Goal: Task Accomplishment & Management: Complete application form

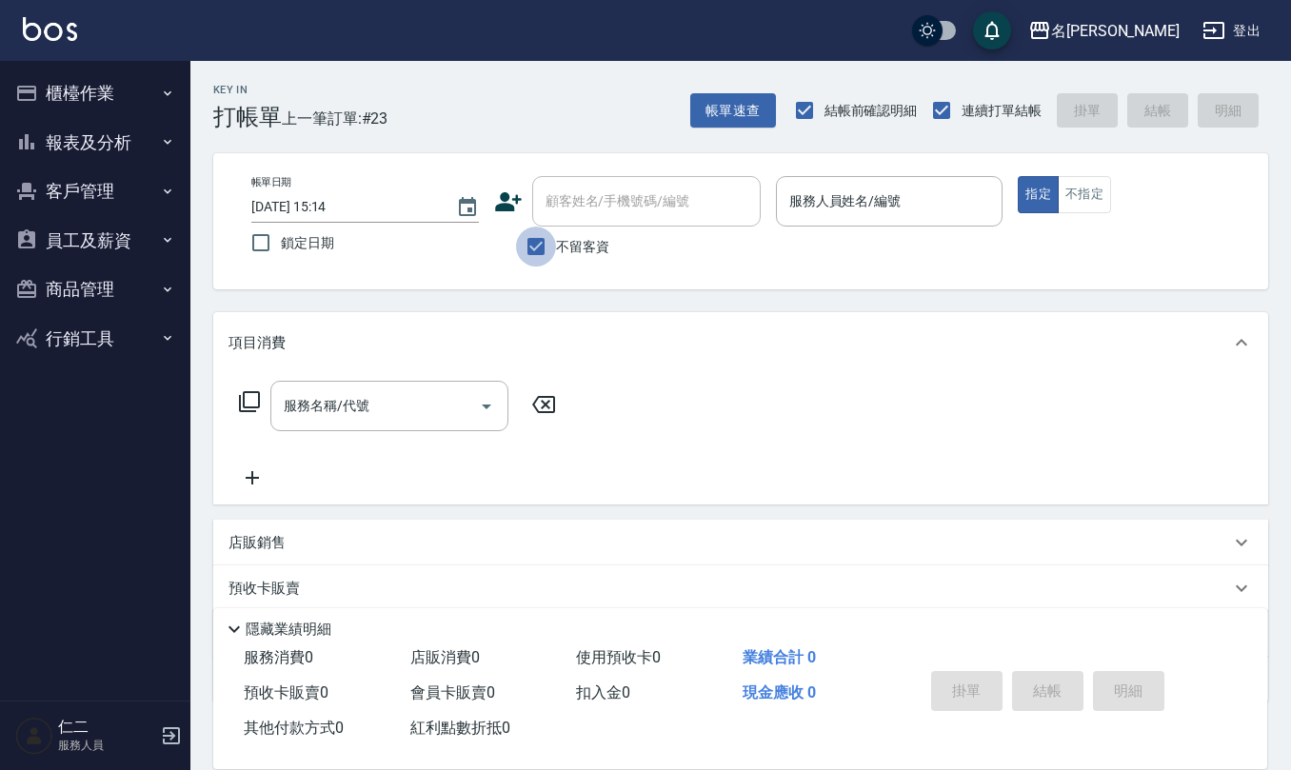
click at [531, 248] on input "不留客資" at bounding box center [536, 247] width 40 height 40
checkbox input "false"
click at [590, 214] on input "顧客姓名/手機號碼/編號" at bounding box center [632, 201] width 183 height 33
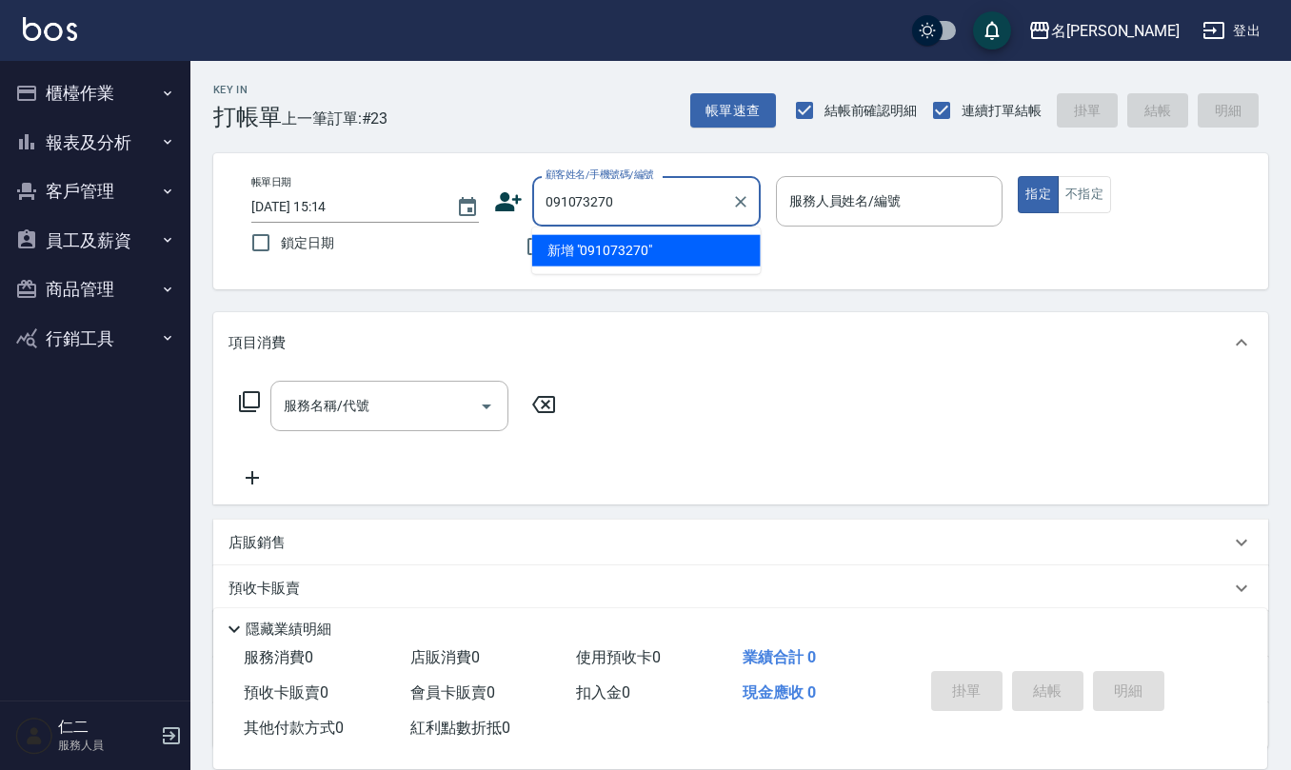
type input "0910732705"
drag, startPoint x: 626, startPoint y: 200, endPoint x: 538, endPoint y: 200, distance: 88.5
click at [538, 200] on div "0910732705 顧客姓名/手機號碼/編號" at bounding box center [646, 201] width 228 height 50
click at [489, 192] on div "帳單日期 [DATE] 15:14 鎖定日期 顧客姓名/手機號碼/編號 顧客姓名/手機號碼/編號 不留客資 服務人員姓名/編號 服務人員姓名/編號 指定 不指定" at bounding box center [740, 221] width 1009 height 90
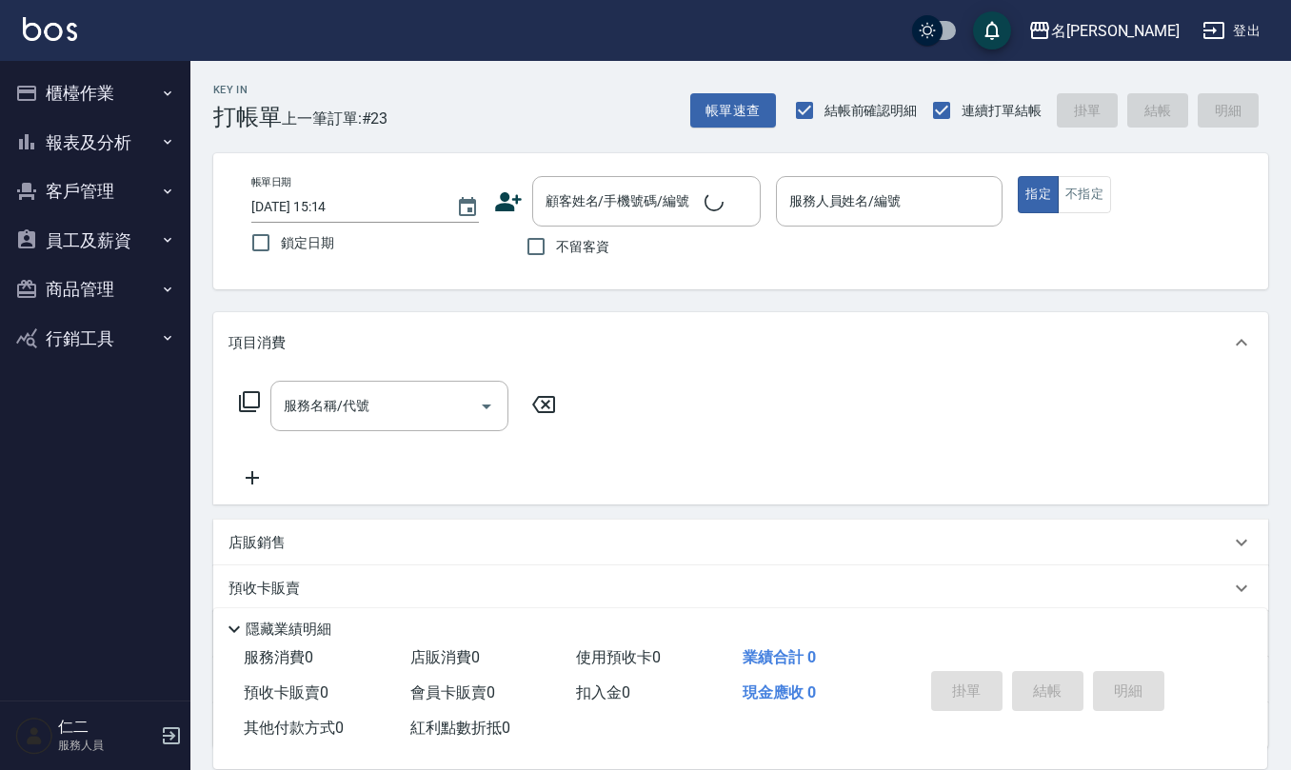
click at [505, 188] on icon at bounding box center [508, 202] width 29 height 29
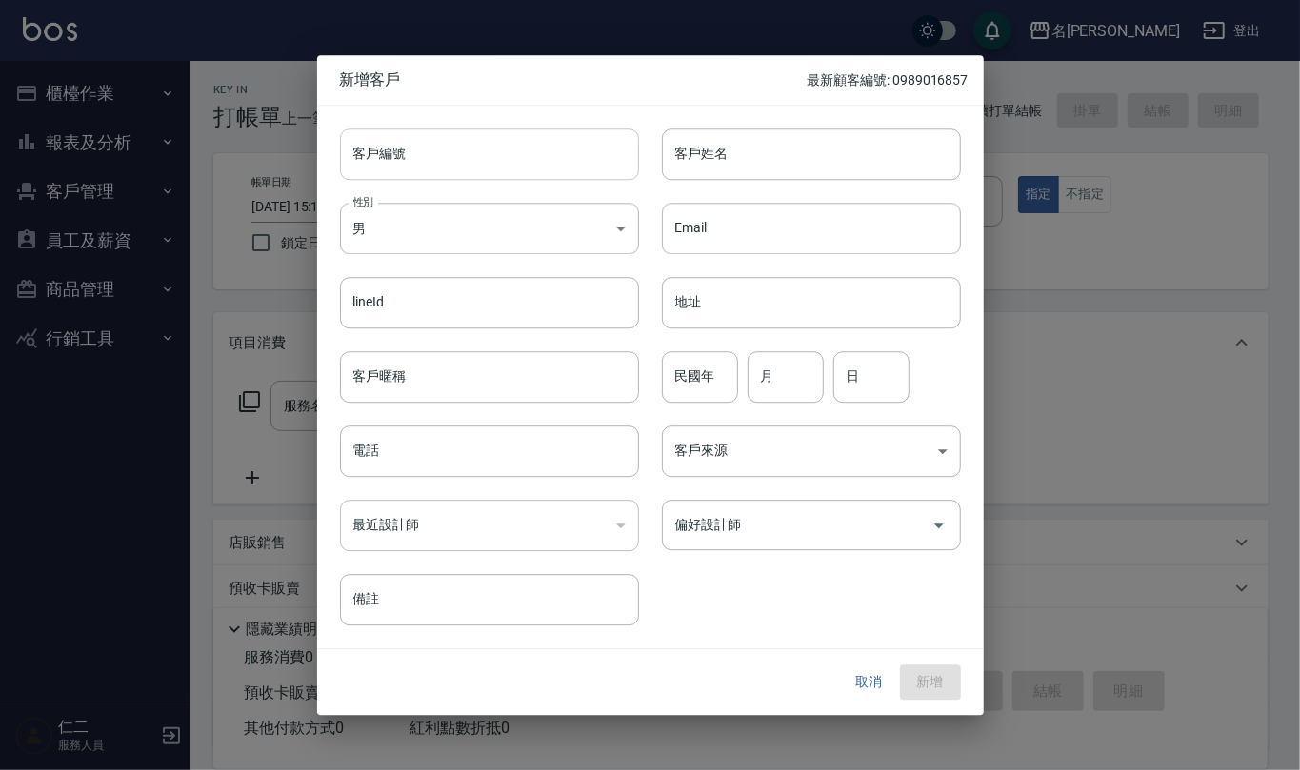
click at [487, 160] on input "客戶編號" at bounding box center [489, 154] width 299 height 51
paste input "0910732705"
type input "0910732705"
click at [519, 454] on input "電話" at bounding box center [489, 451] width 299 height 51
paste input "0910732705"
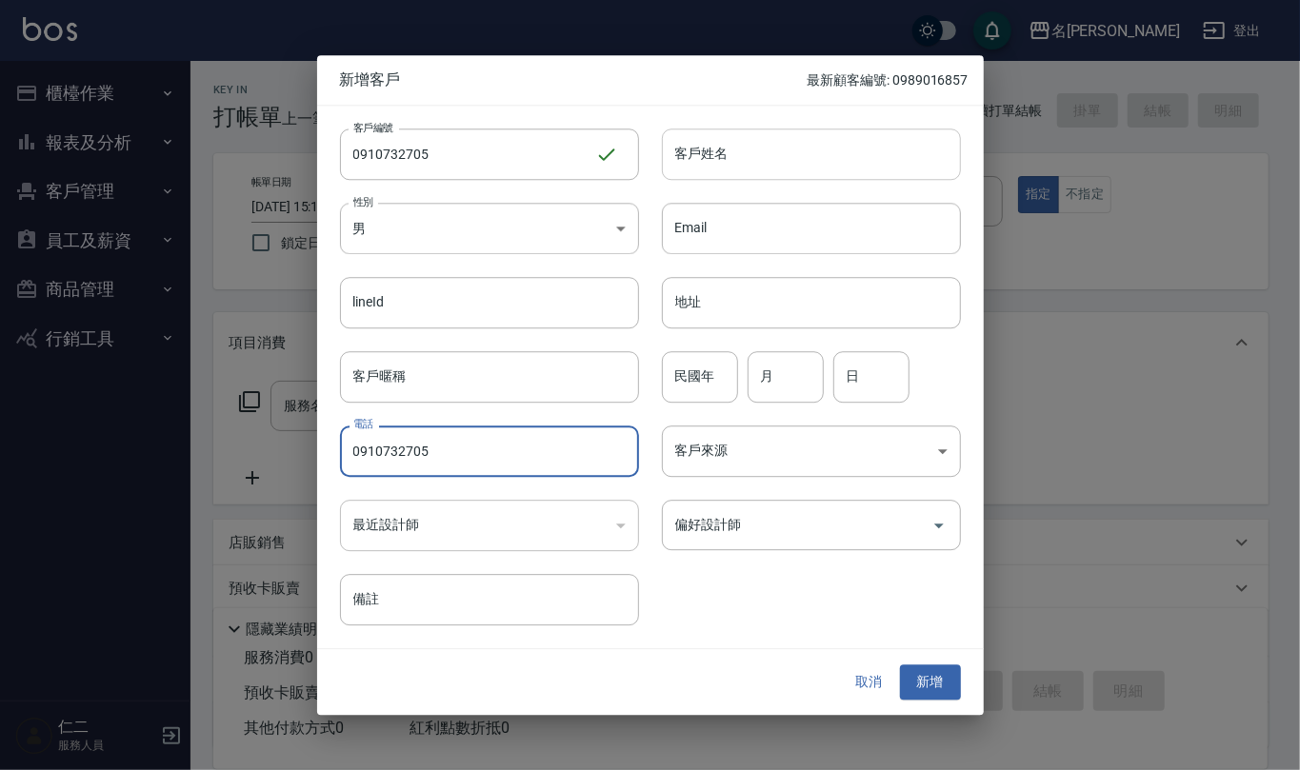
type input "0910732705"
click at [712, 149] on input "客戶姓名" at bounding box center [811, 154] width 299 height 51
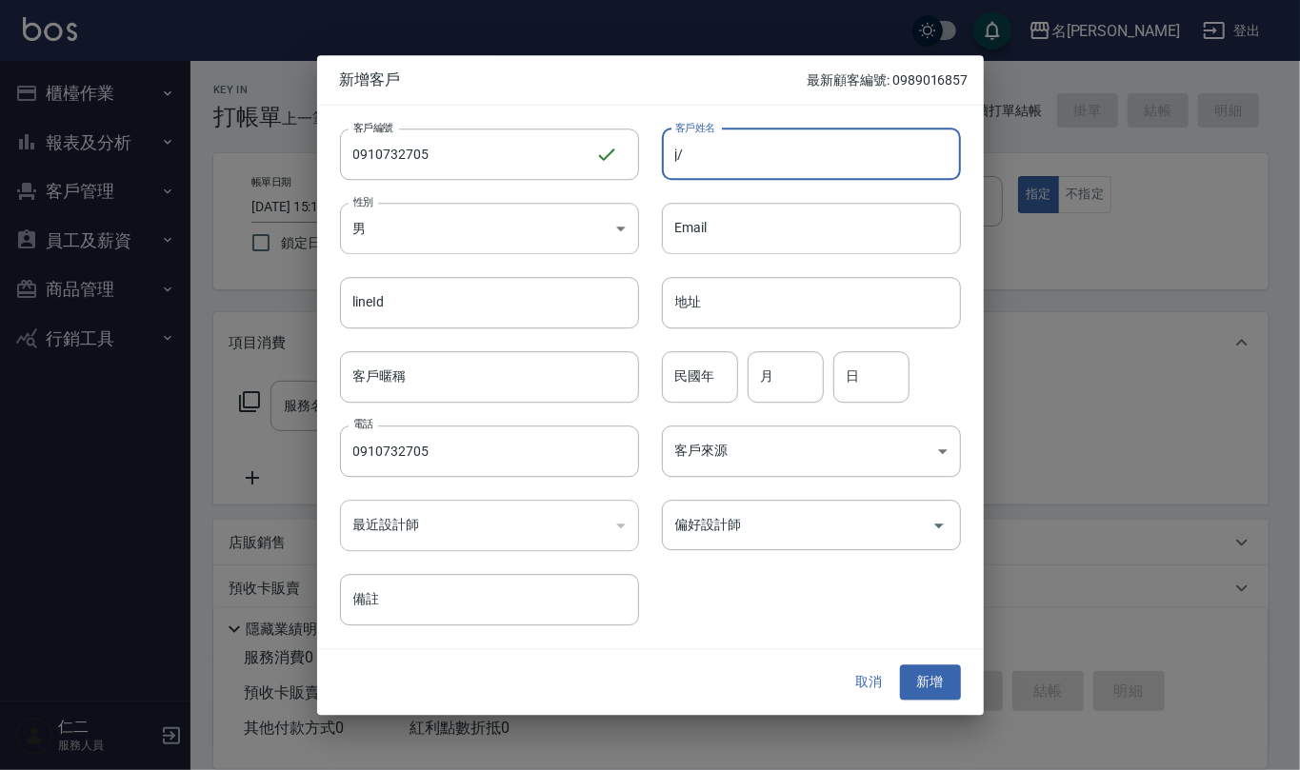
type input "j"
type input "恩"
type input "[PERSON_NAME]"
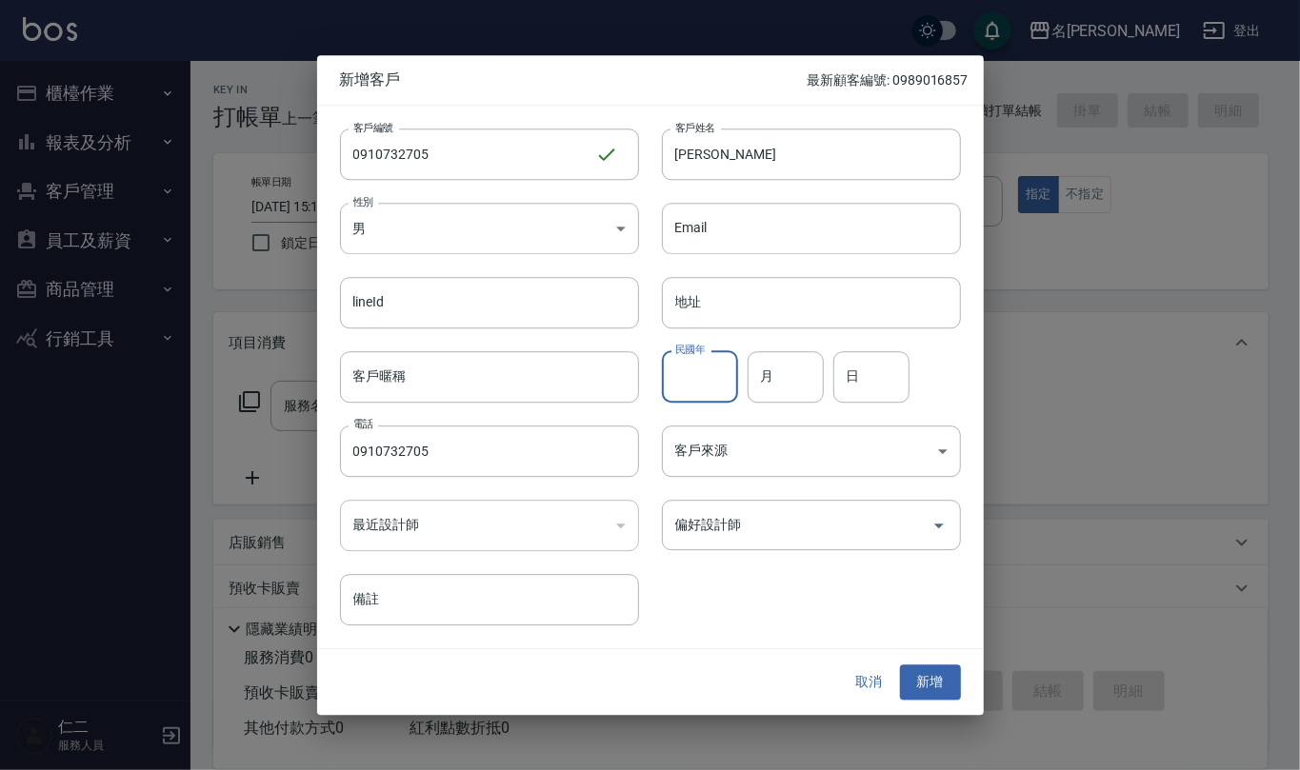
click at [724, 387] on input "民國年" at bounding box center [700, 376] width 76 height 51
type input "84"
type input "07"
type input "27"
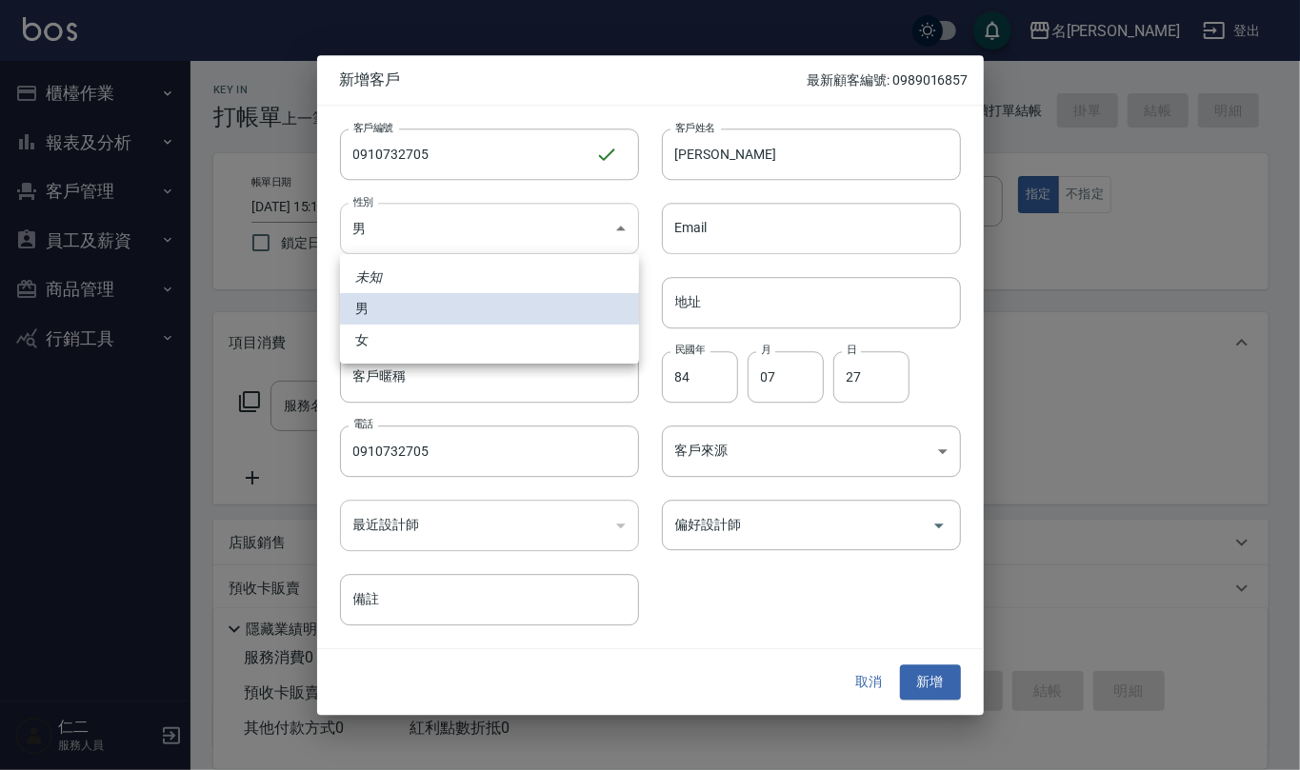
click at [617, 218] on body "名留仁二 登出 櫃檯作業 打帳單 帳單列表 現金收支登錄 材料自購登錄 每日結帳 排班表 報表及分析 報表目錄 店家區間累計表 店家日報表 互助日報表 互助月…" at bounding box center [650, 463] width 1300 height 927
click at [619, 339] on li "女" at bounding box center [489, 340] width 299 height 31
type input "[DEMOGRAPHIC_DATA]"
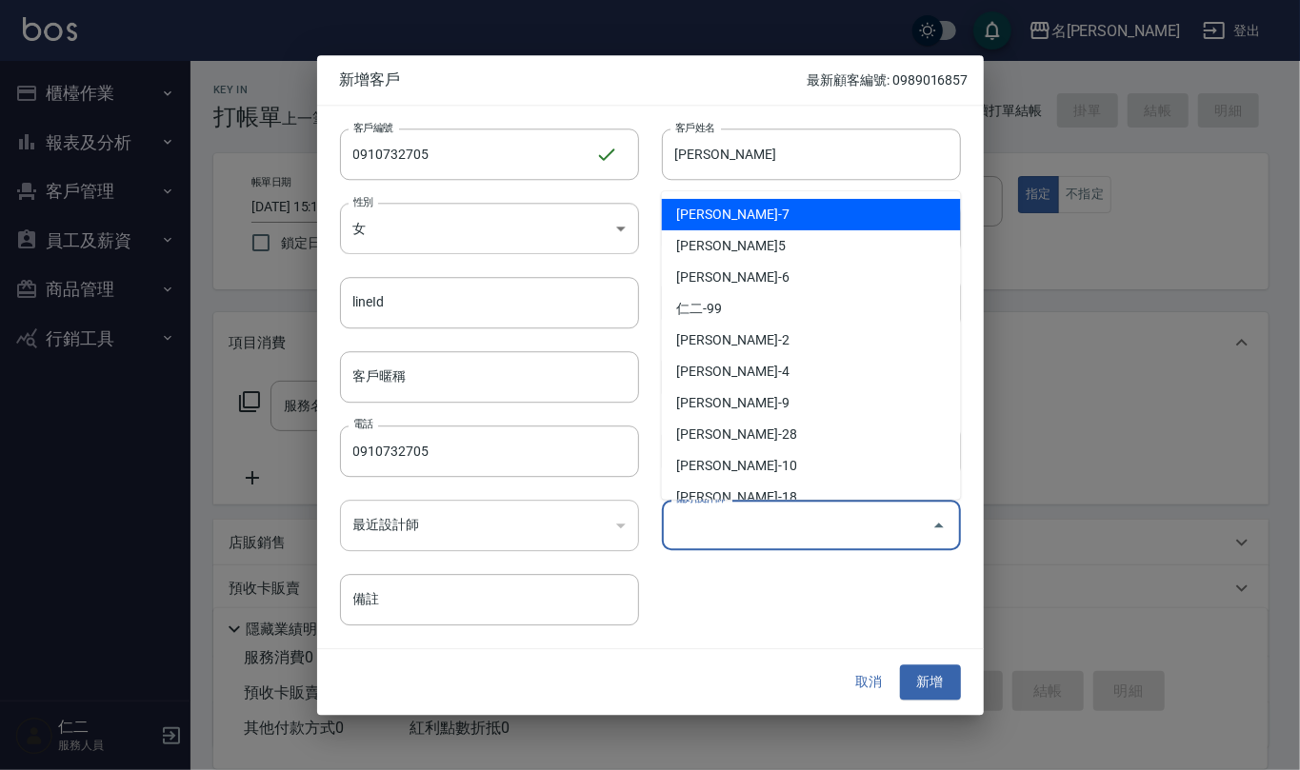
click at [885, 534] on input "偏好設計師" at bounding box center [796, 524] width 253 height 33
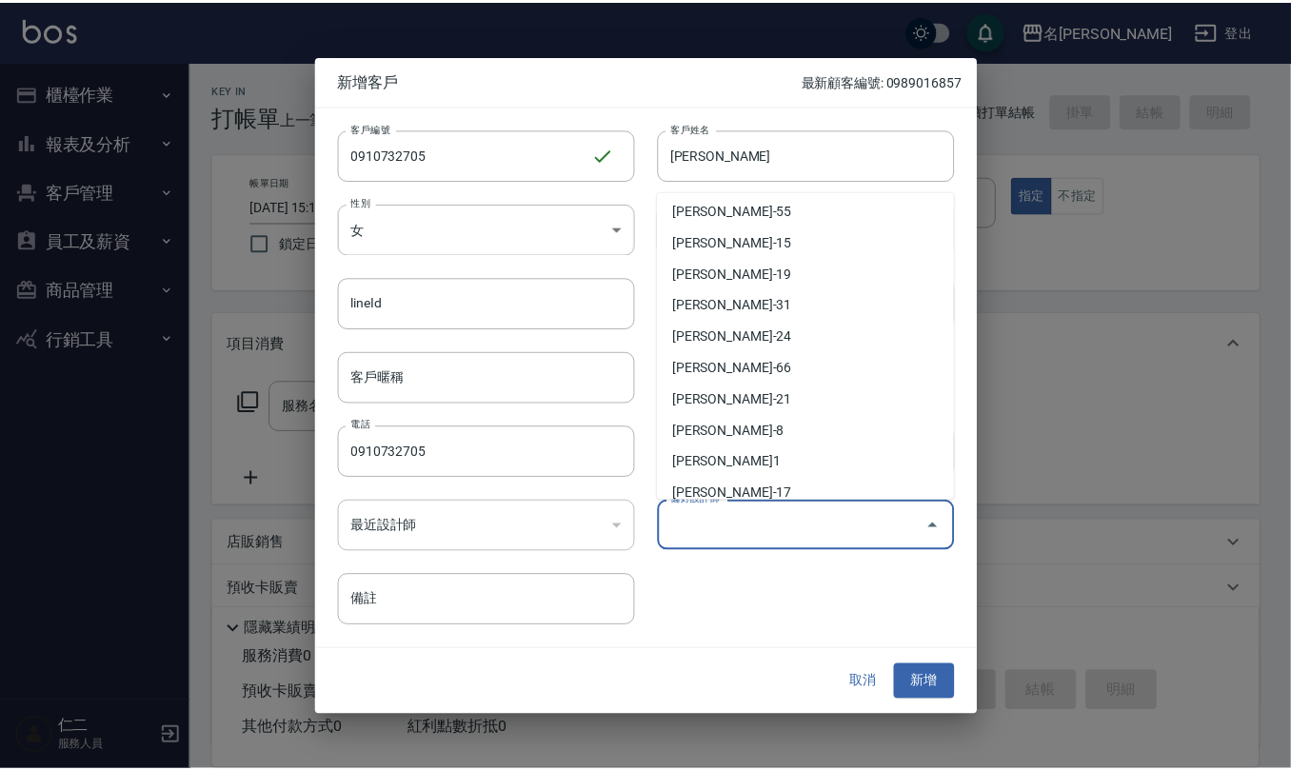
scroll to position [507, 0]
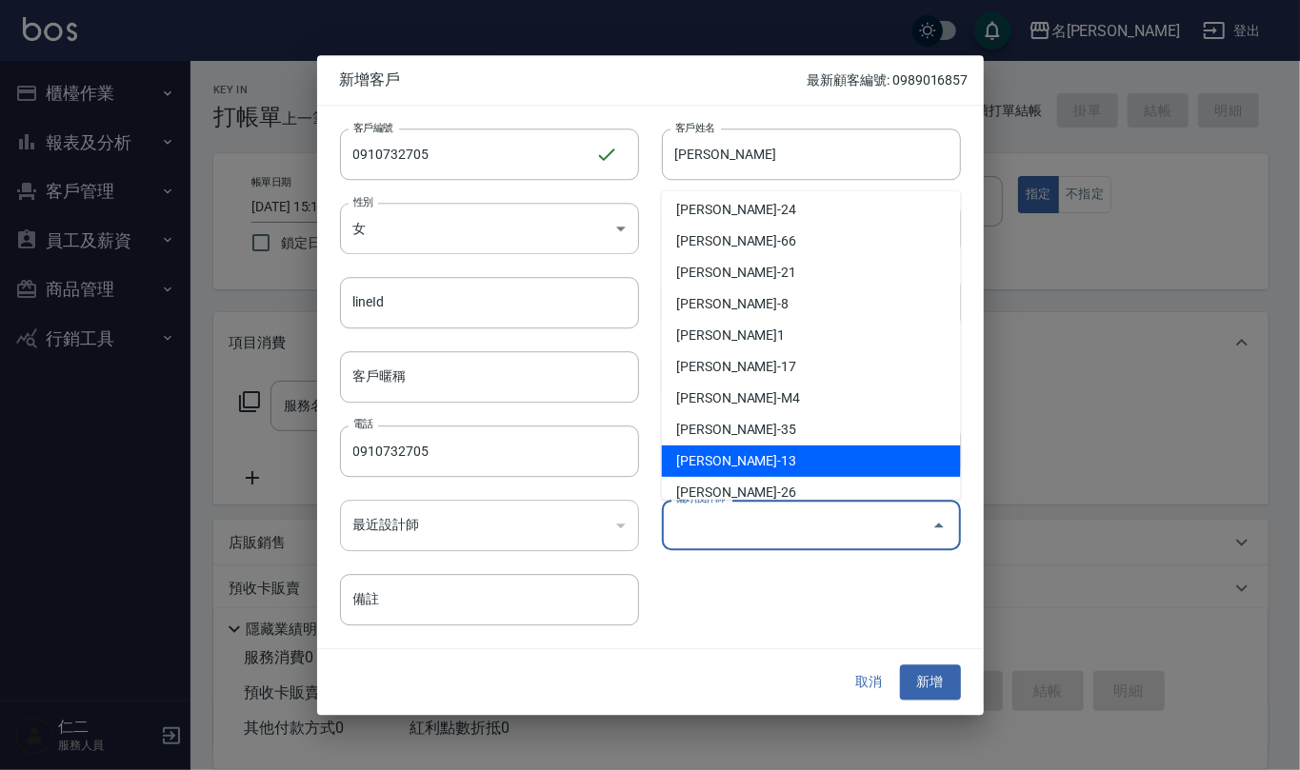
click at [798, 472] on li "[PERSON_NAME]-13" at bounding box center [811, 461] width 299 height 31
type input "[PERSON_NAME]"
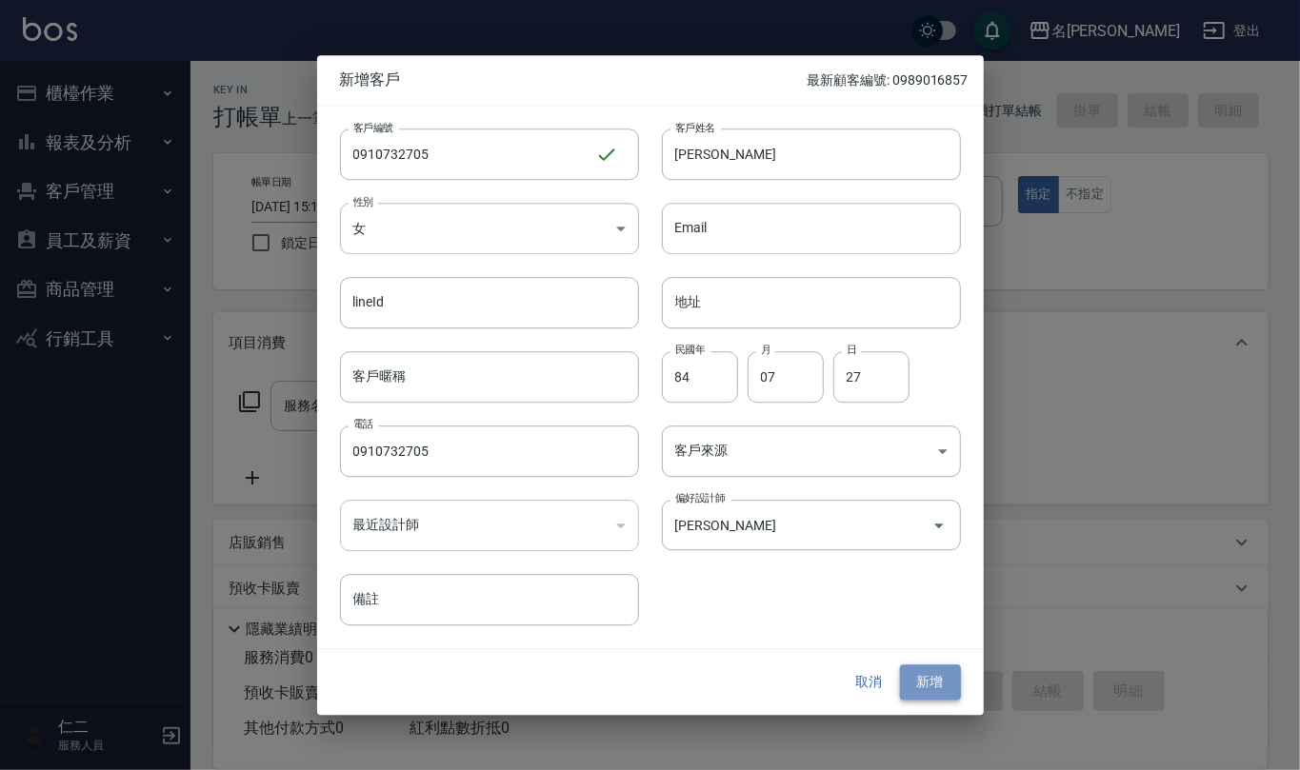
click at [925, 684] on button "新增" at bounding box center [930, 682] width 61 height 35
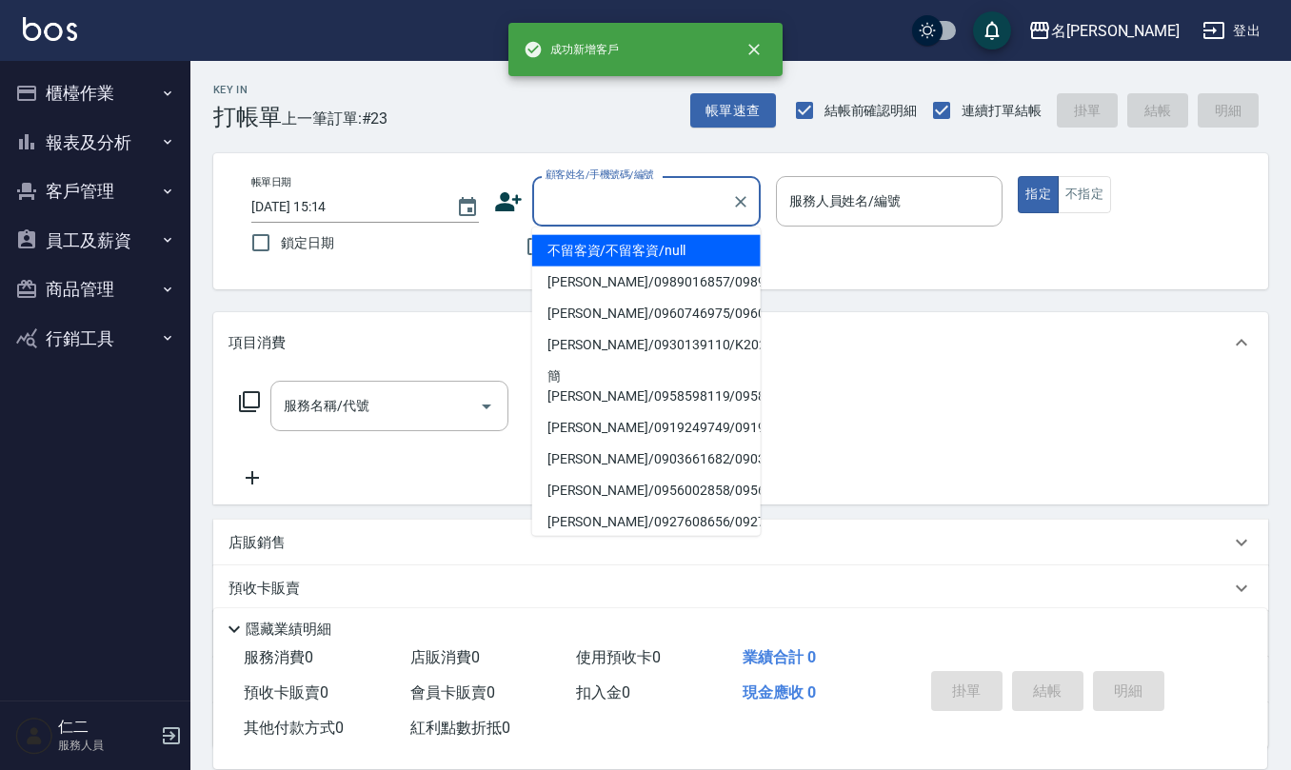
paste input "0910732705"
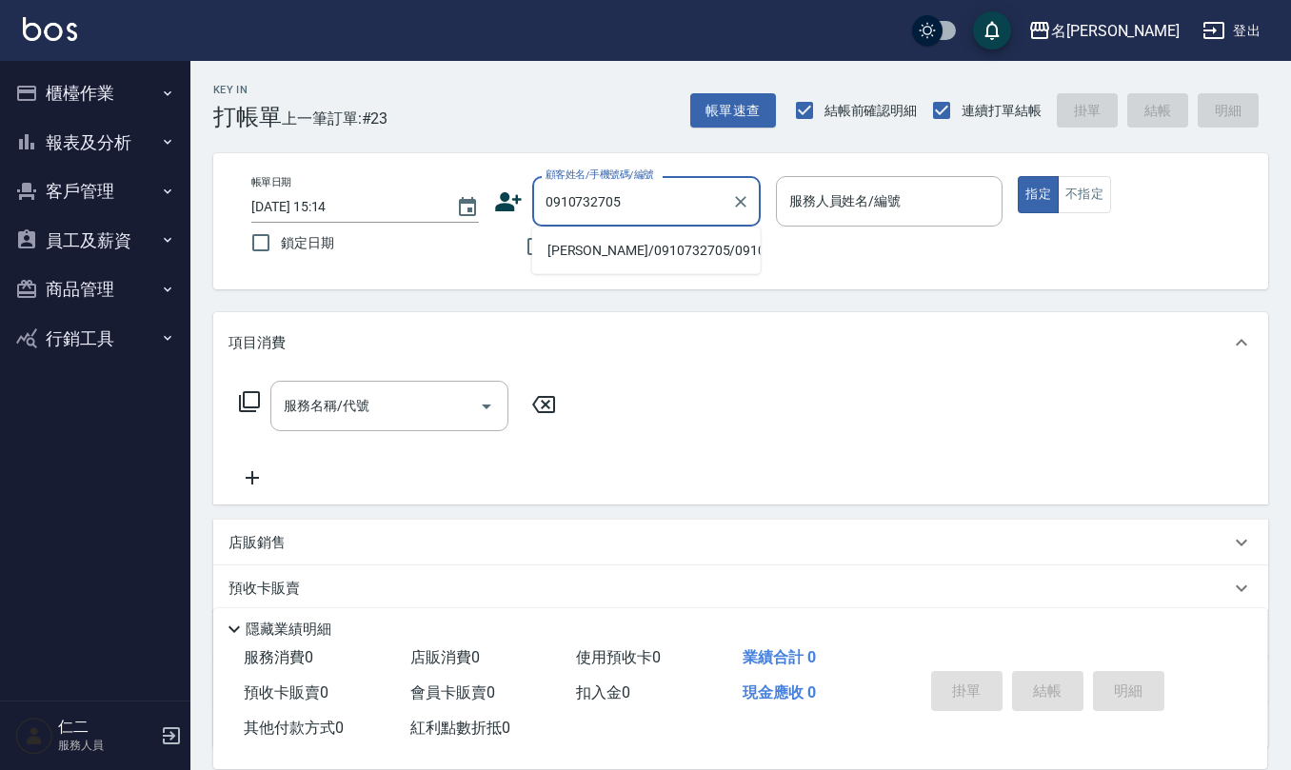
type input "[PERSON_NAME]/0910732705/0910732705"
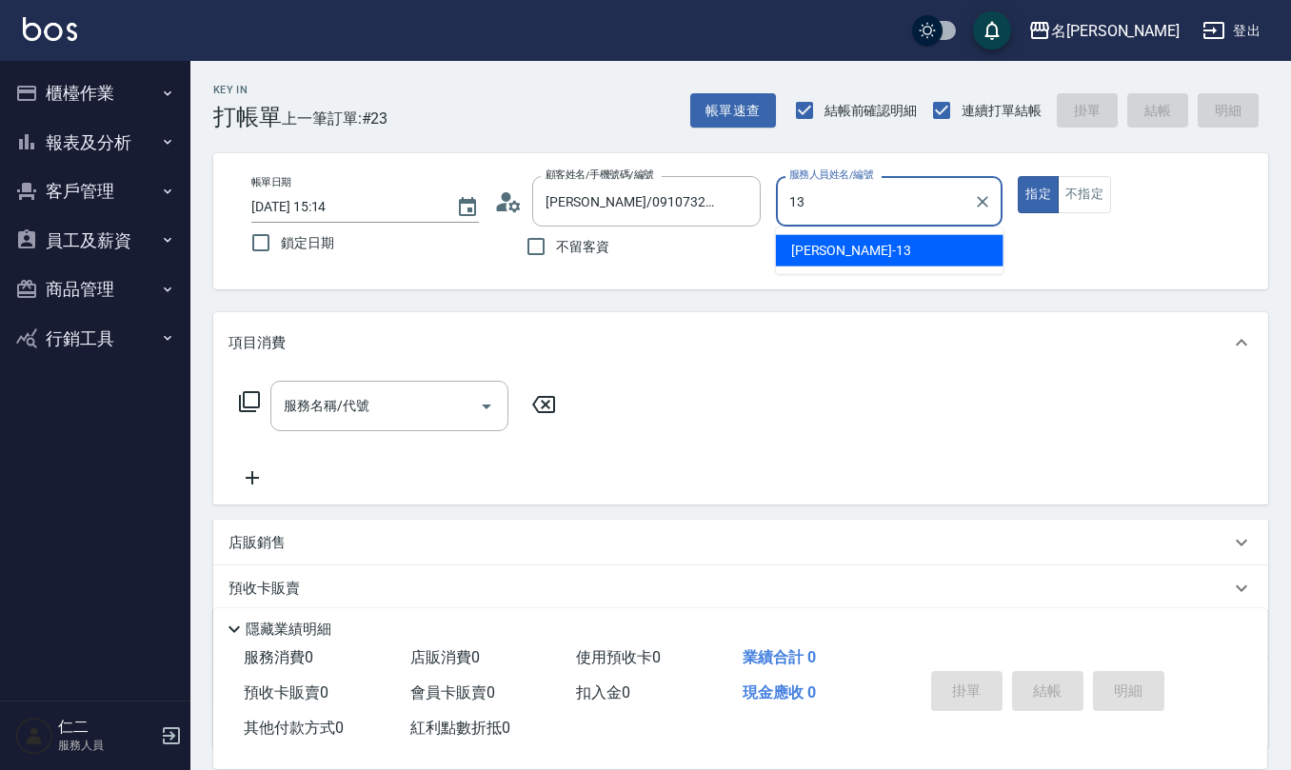
type input "[PERSON_NAME]-13"
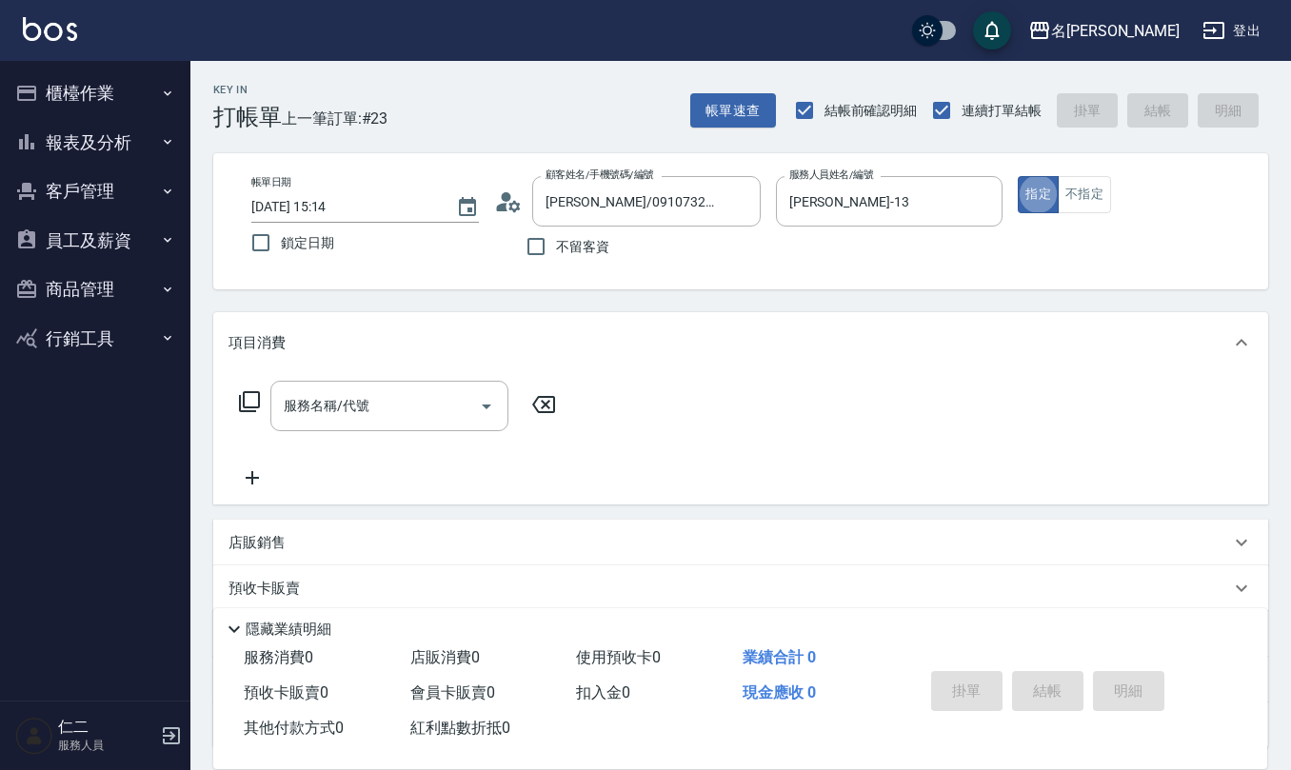
type button "true"
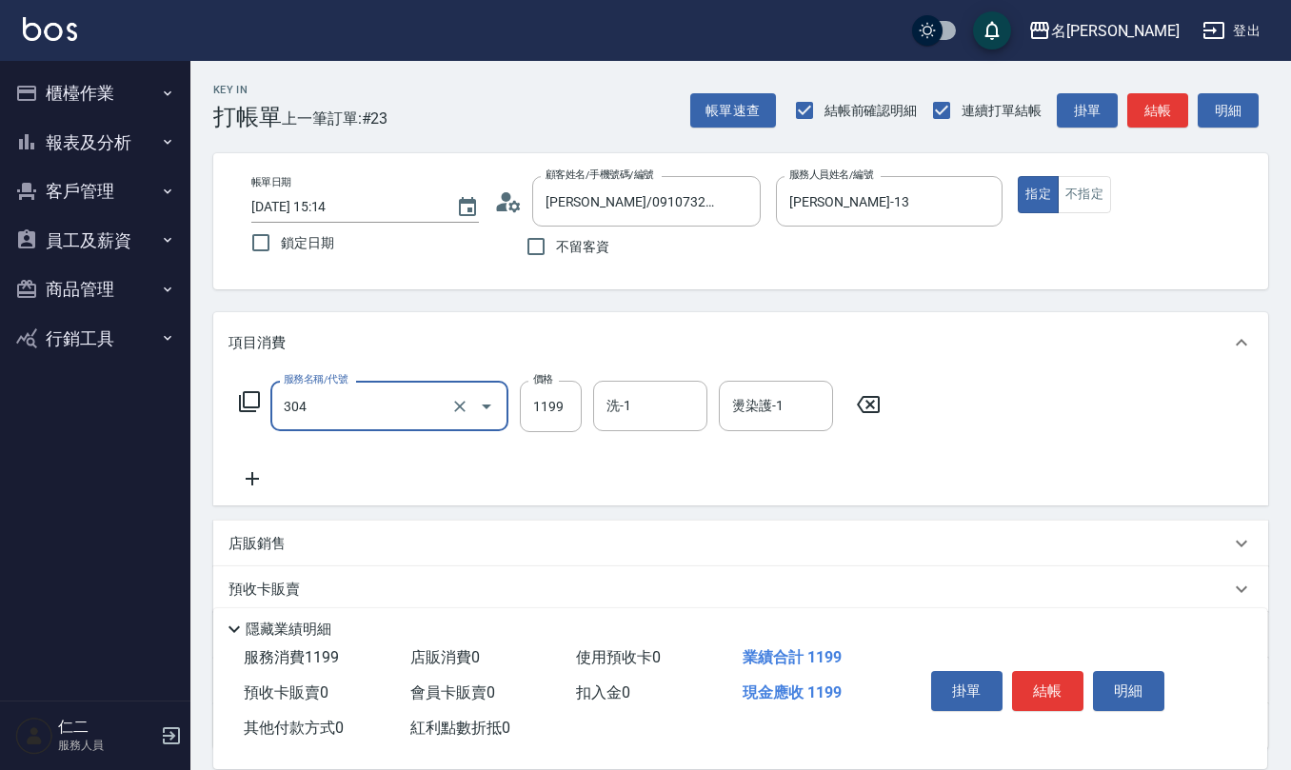
type input "離子燙(特價)(304)"
type input "1299"
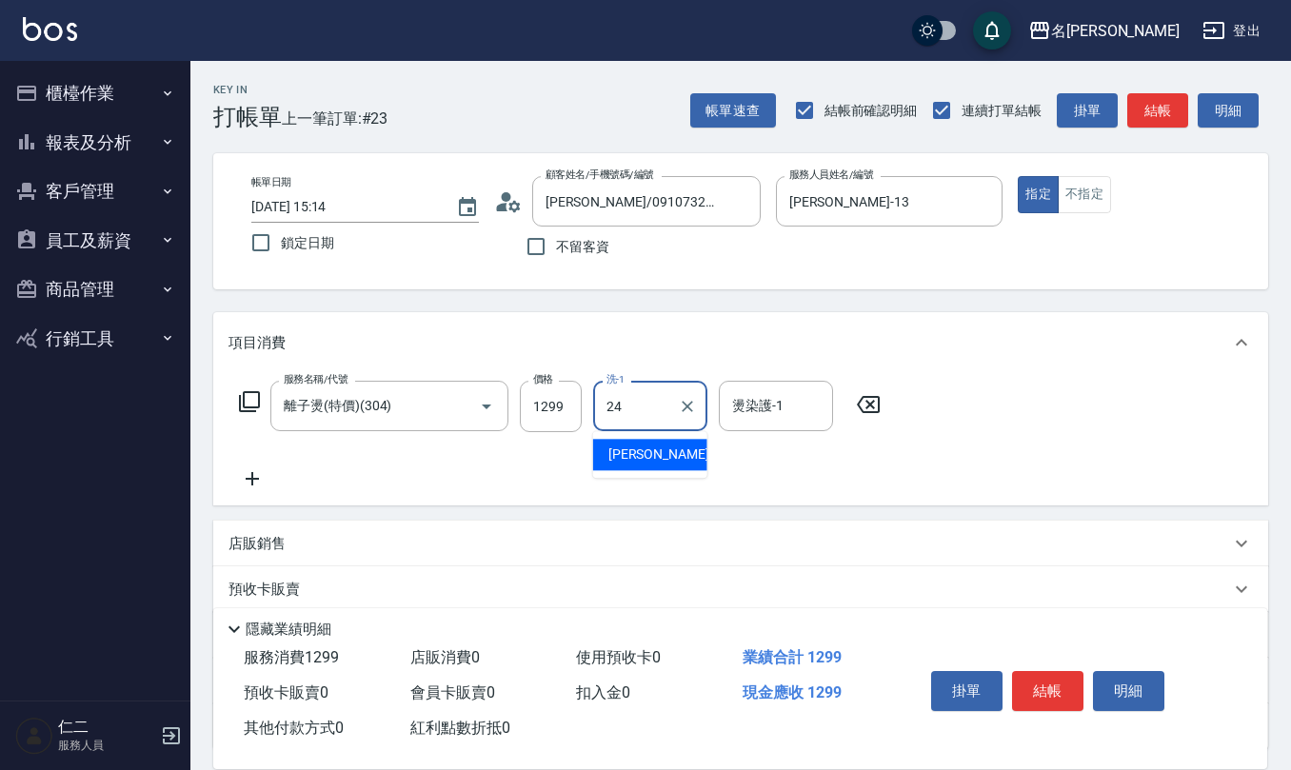
type input "[PERSON_NAME]-24"
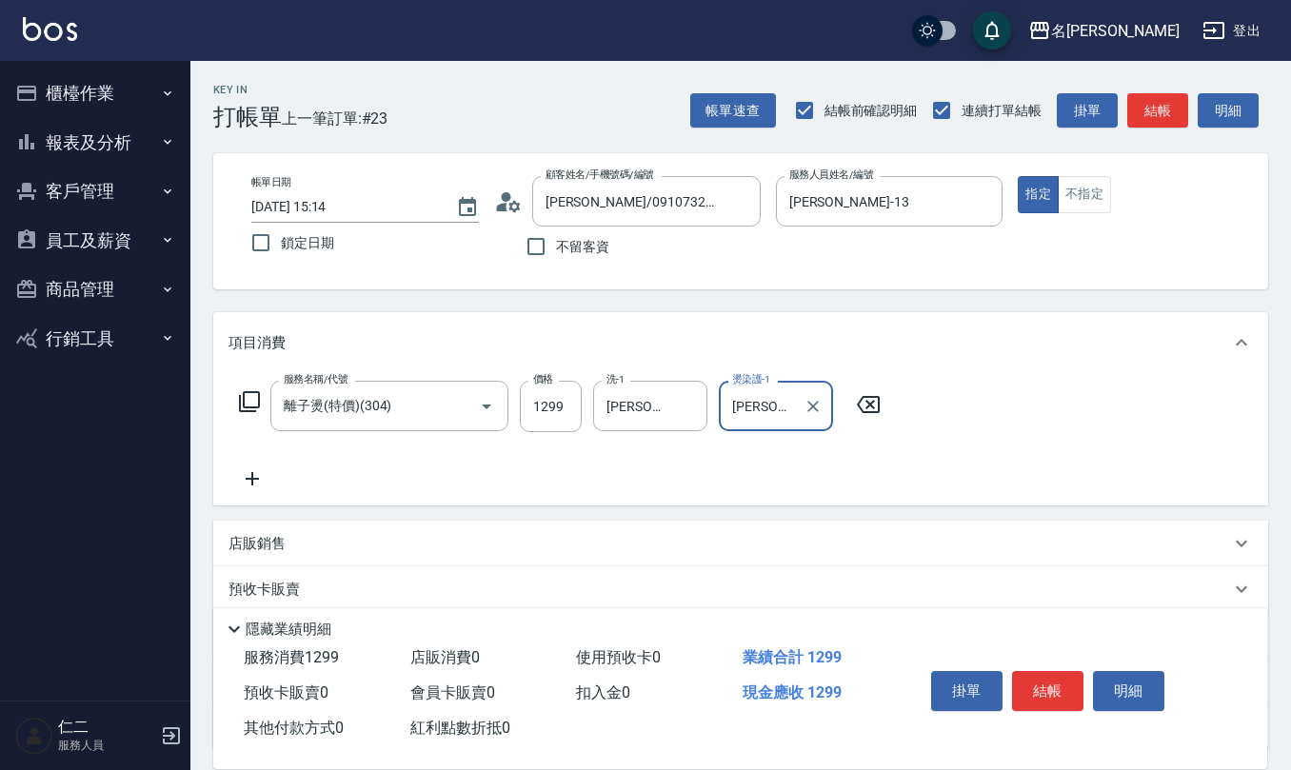
type input "[PERSON_NAME]-24"
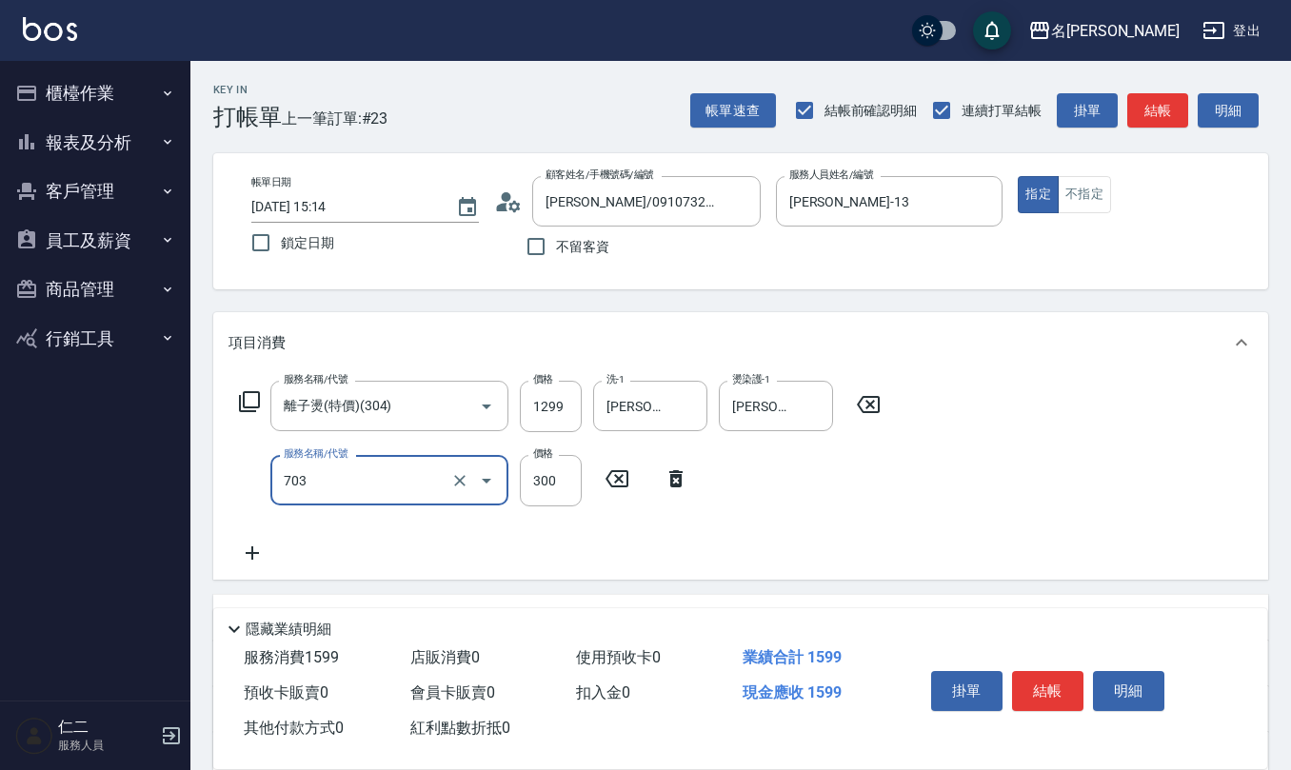
type input "(1236)設計師(703)"
type input "500"
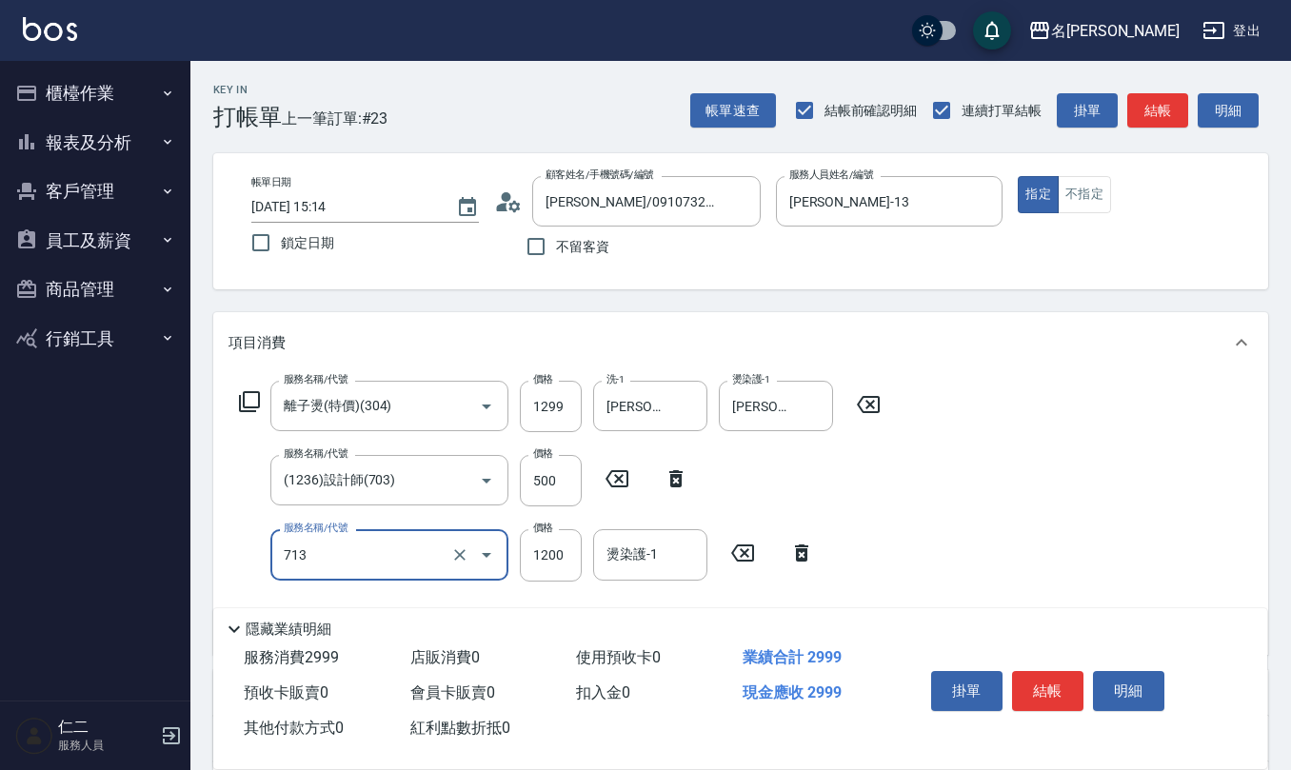
type input "水樣結構式1200(713)"
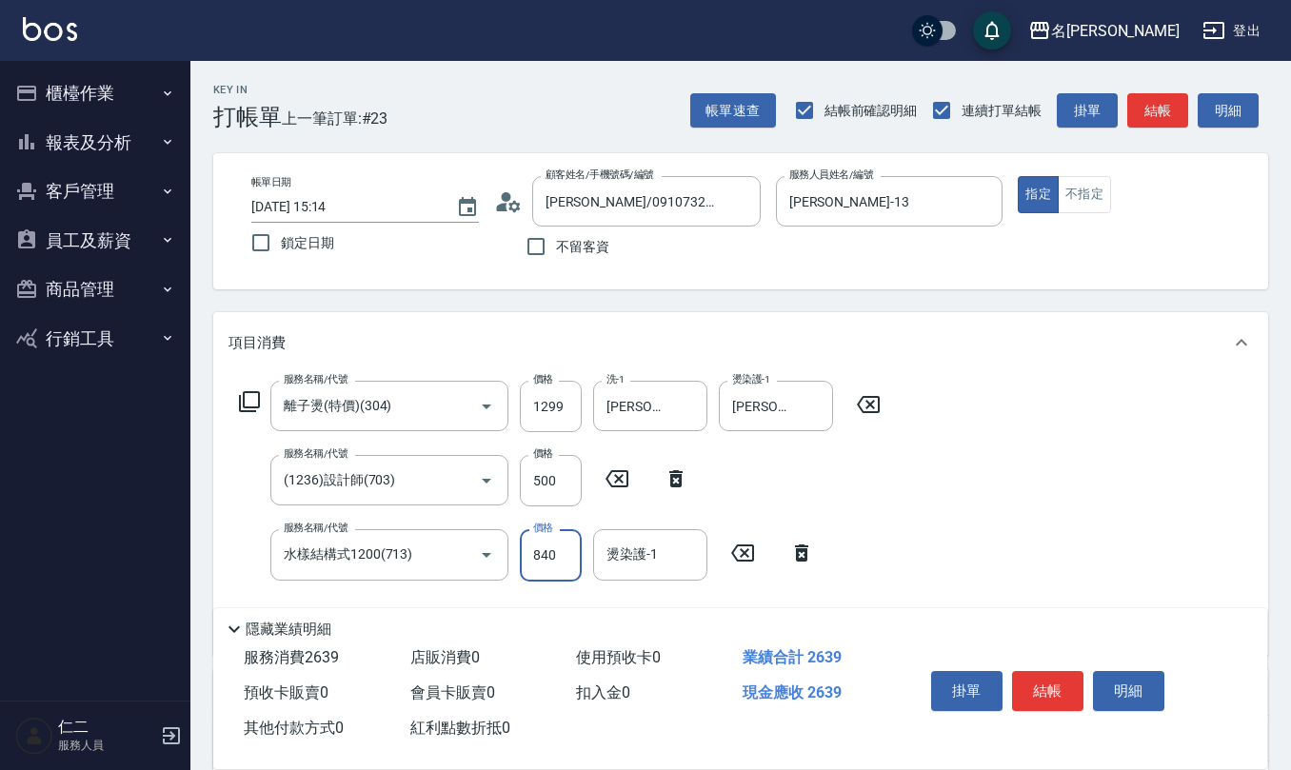
type input "840"
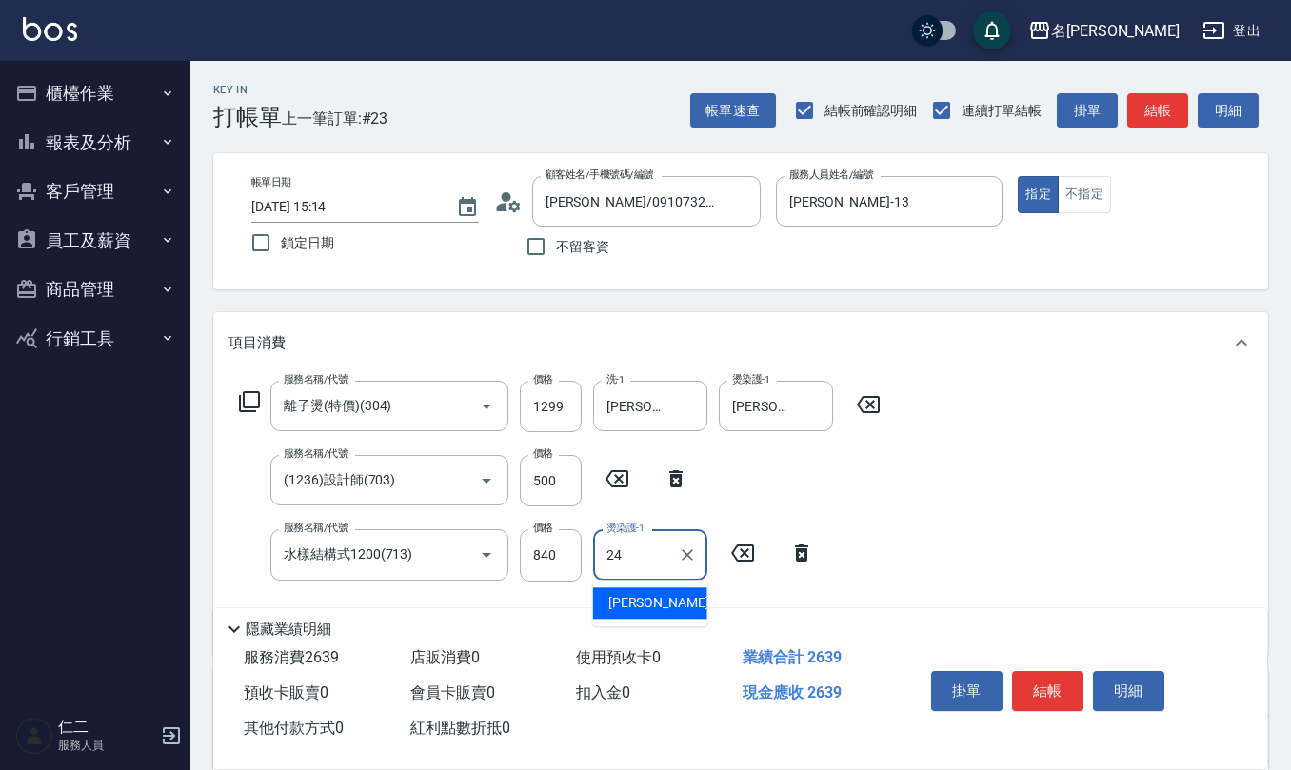
type input "[PERSON_NAME]-24"
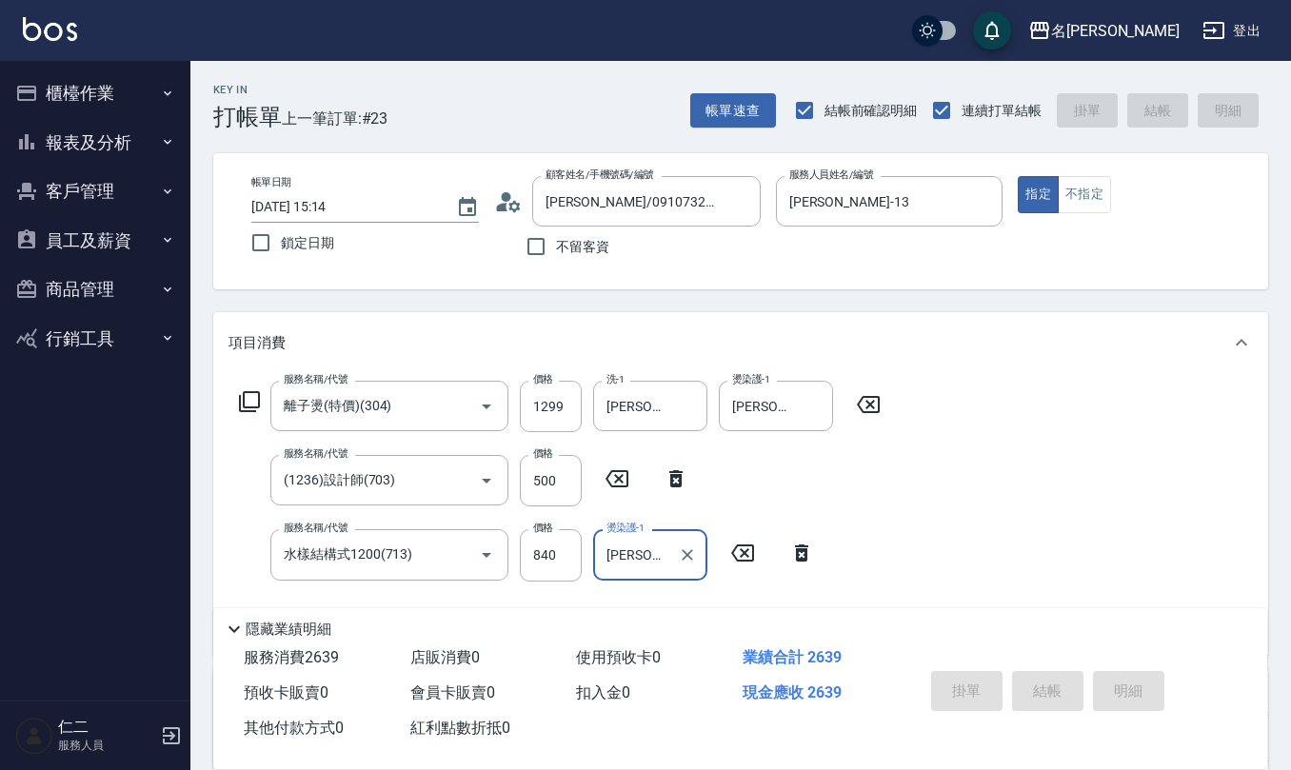
type input "[DATE] 15:47"
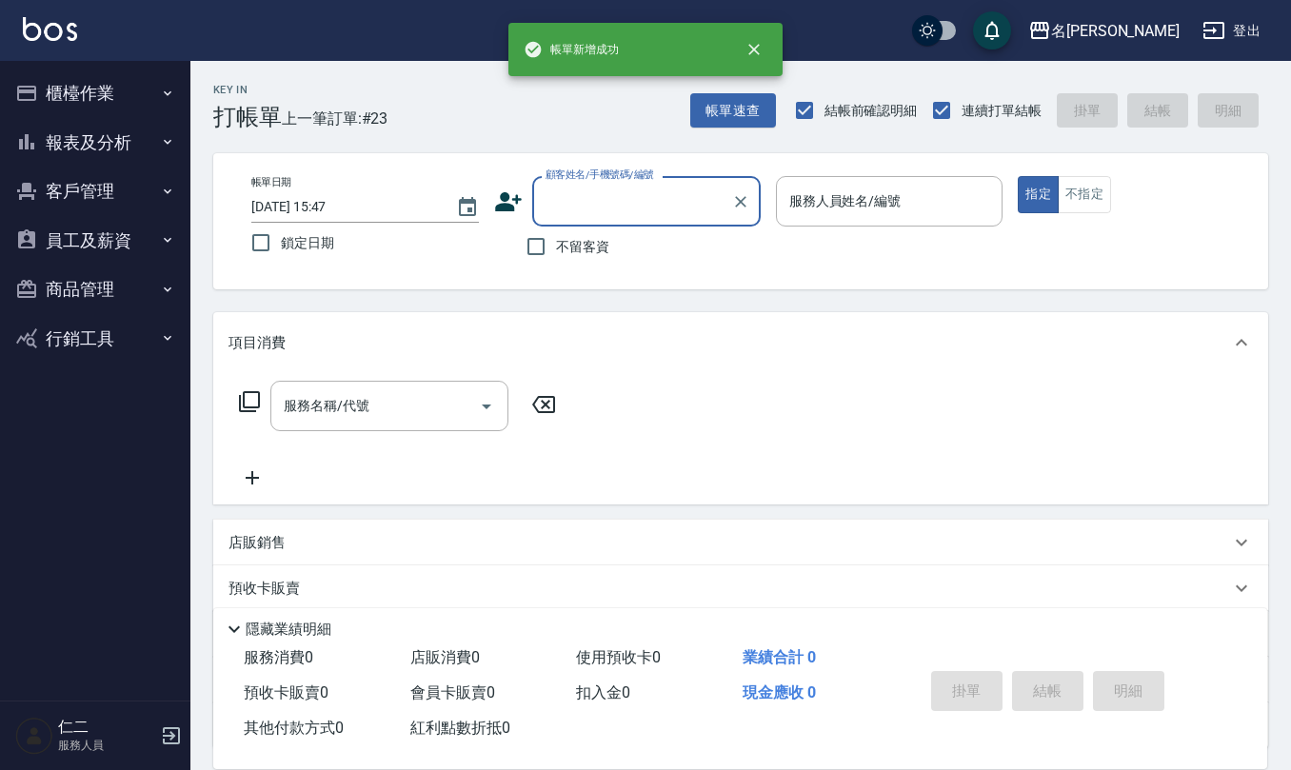
scroll to position [0, 0]
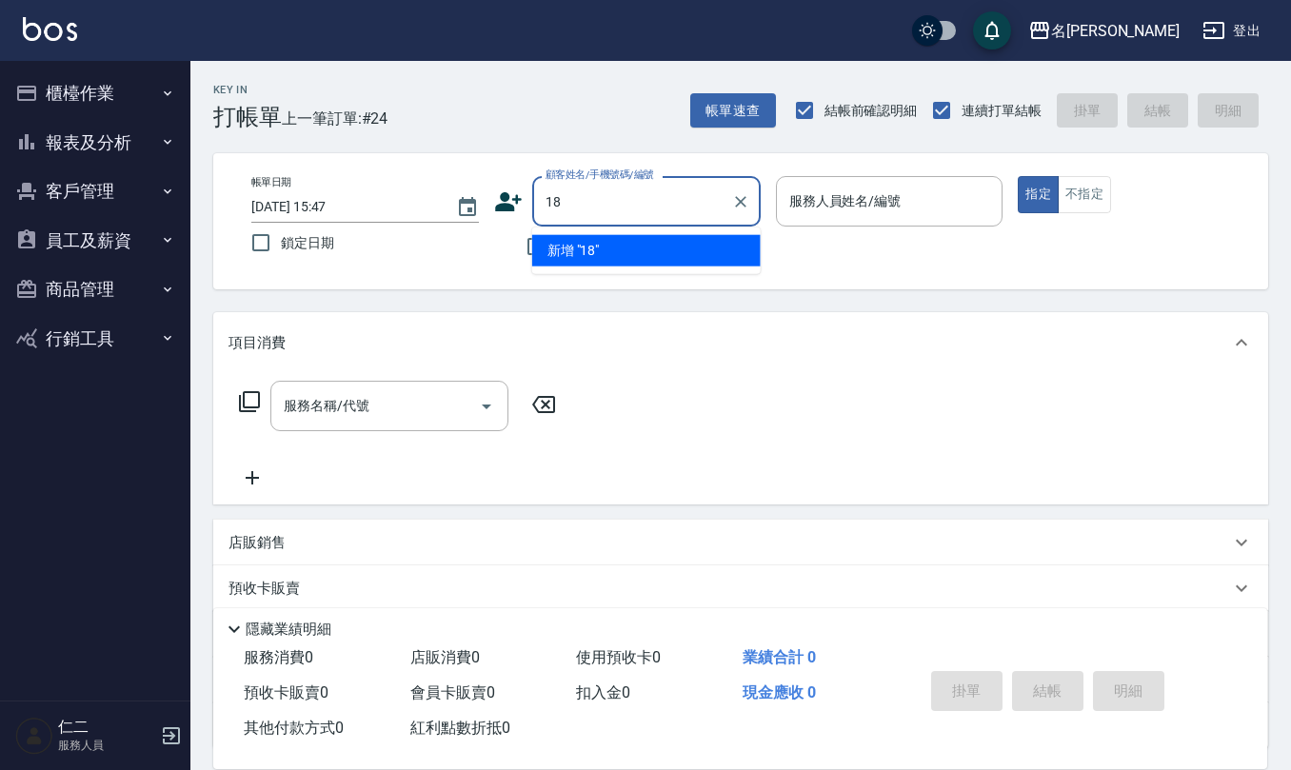
type input "18"
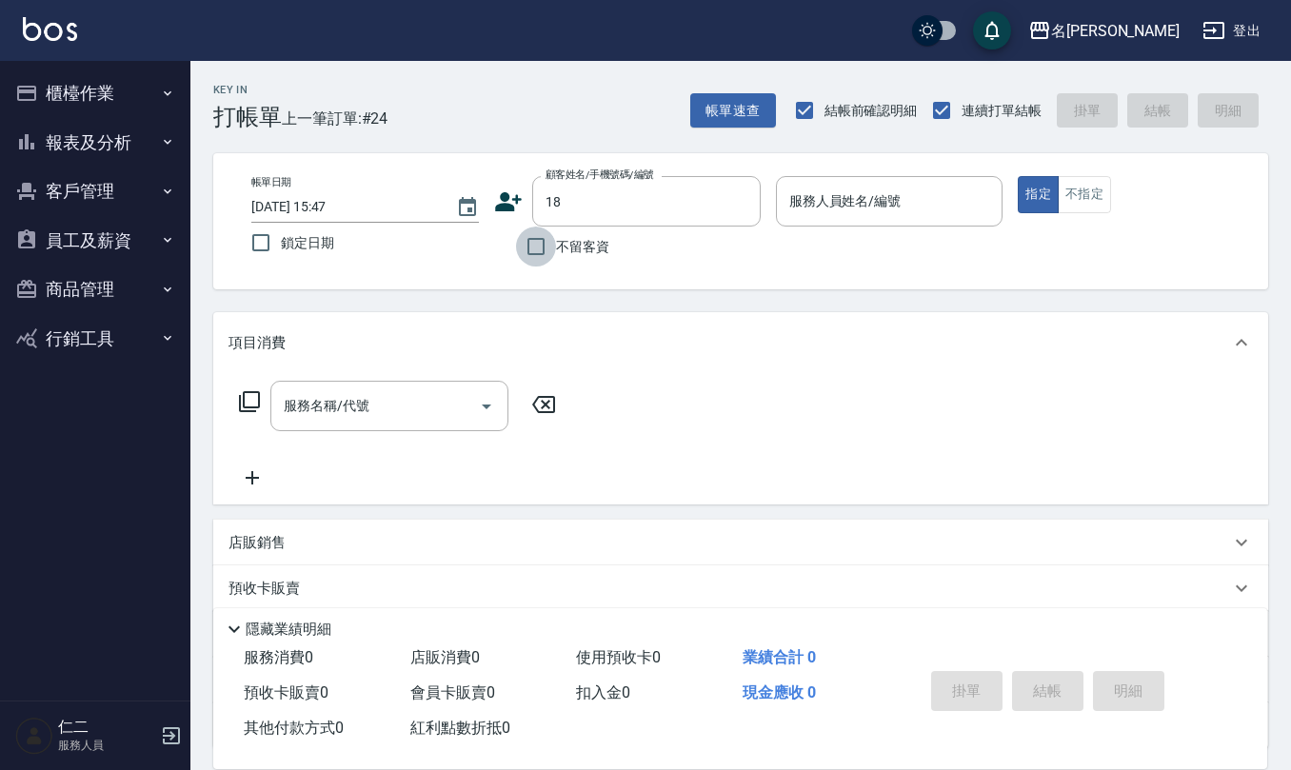
drag, startPoint x: 530, startPoint y: 236, endPoint x: 526, endPoint y: 264, distance: 27.9
click at [526, 264] on input "不留客資" at bounding box center [536, 247] width 40 height 40
checkbox input "true"
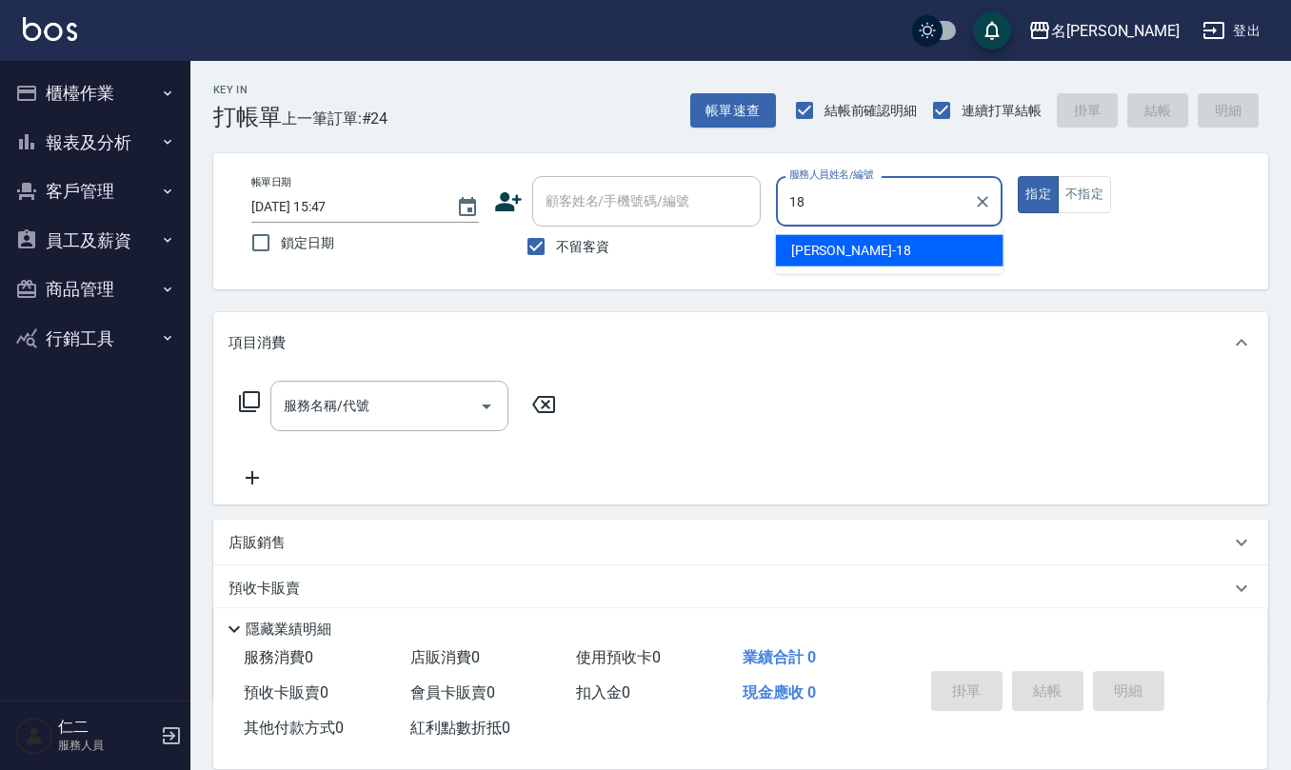
type input "[PERSON_NAME]-18"
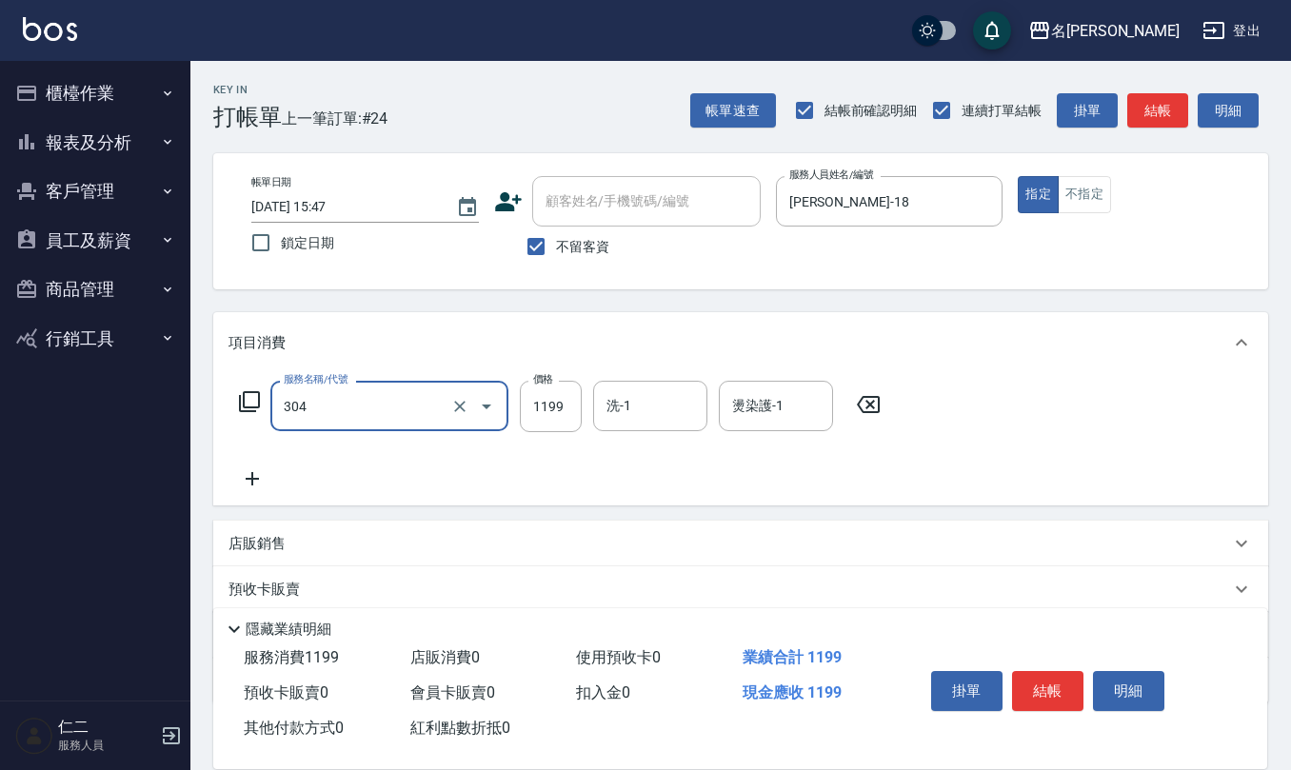
type input "離子燙(特價)(304)"
type input "1300"
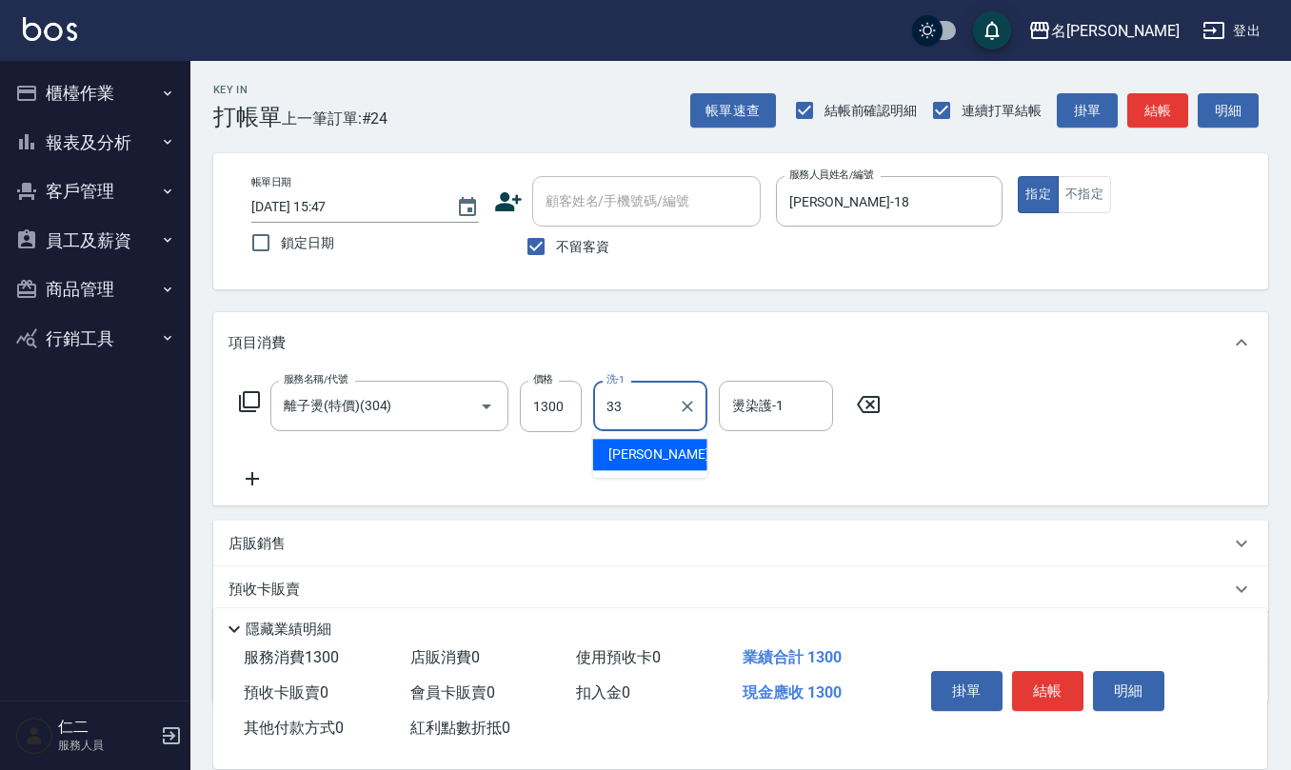
type input "[PERSON_NAME]-33"
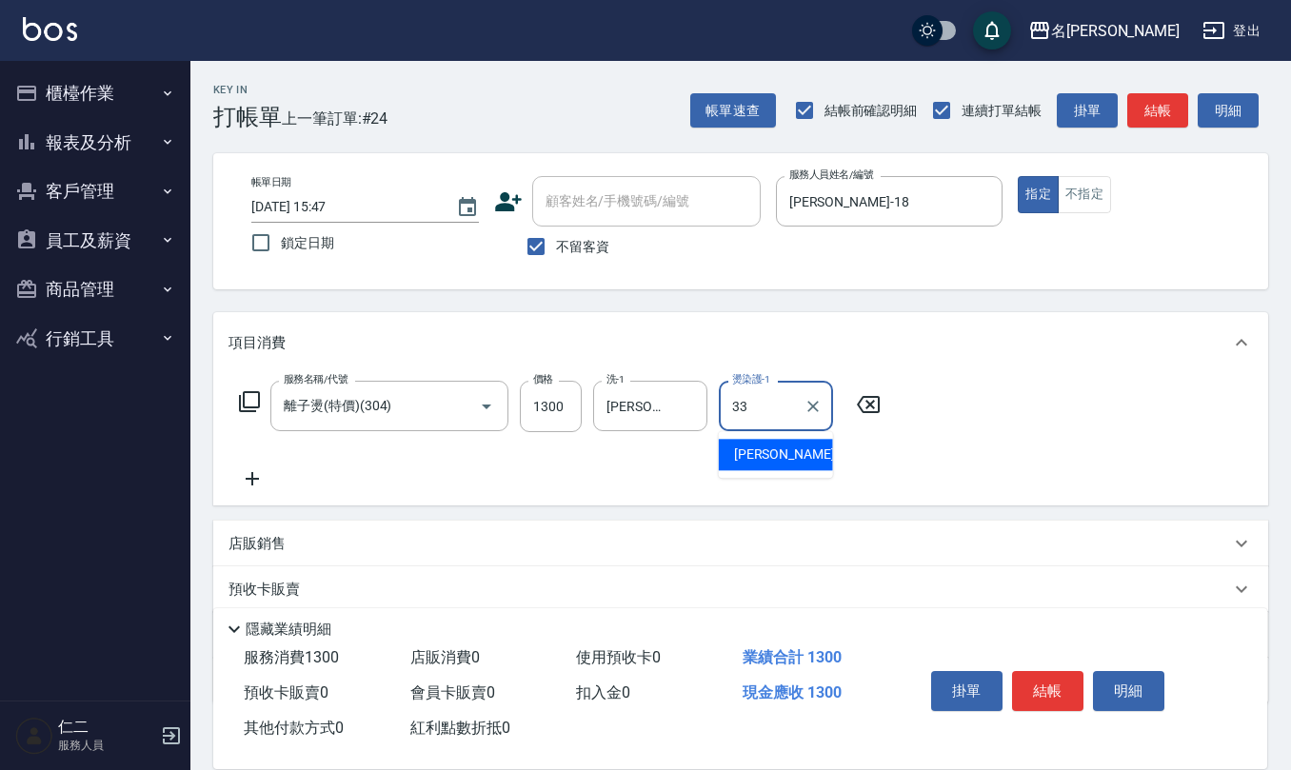
type input "[PERSON_NAME]-33"
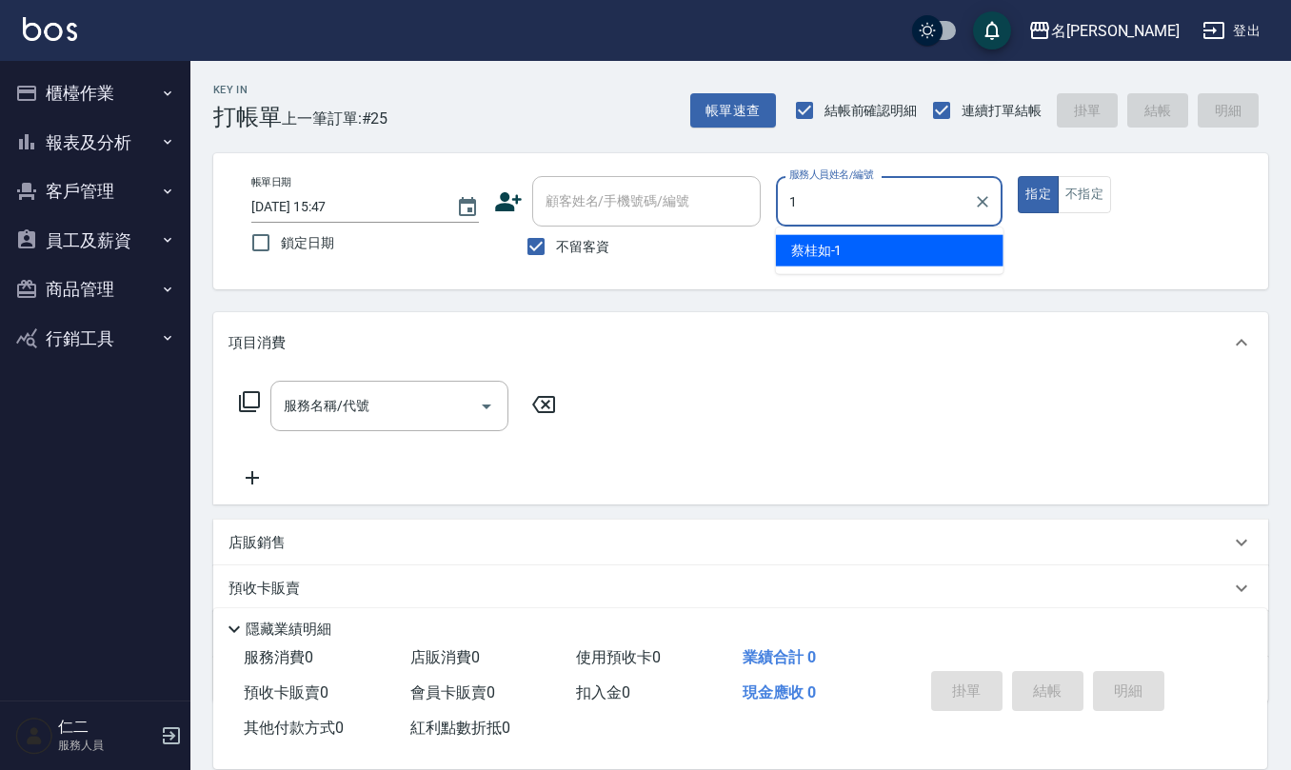
type input "[PERSON_NAME]1"
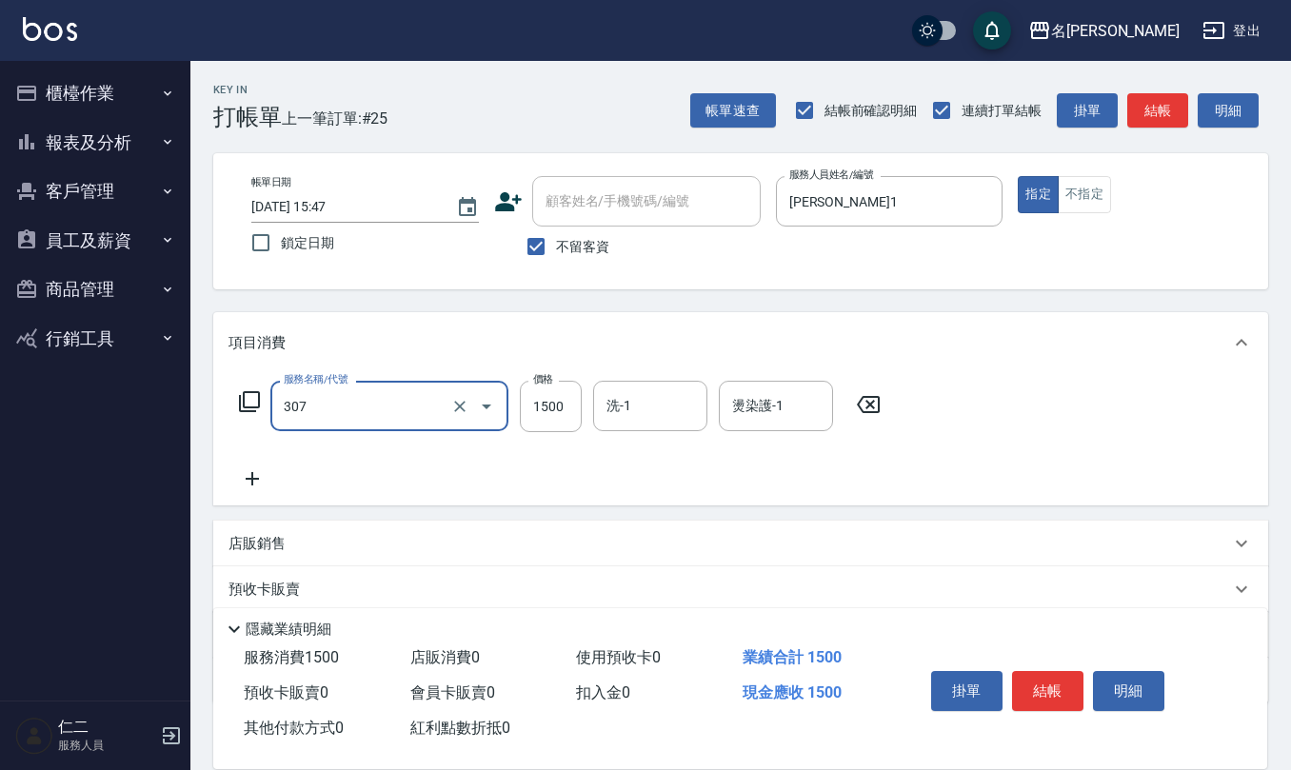
type input "EF麥拉寧燙髮1500(307)"
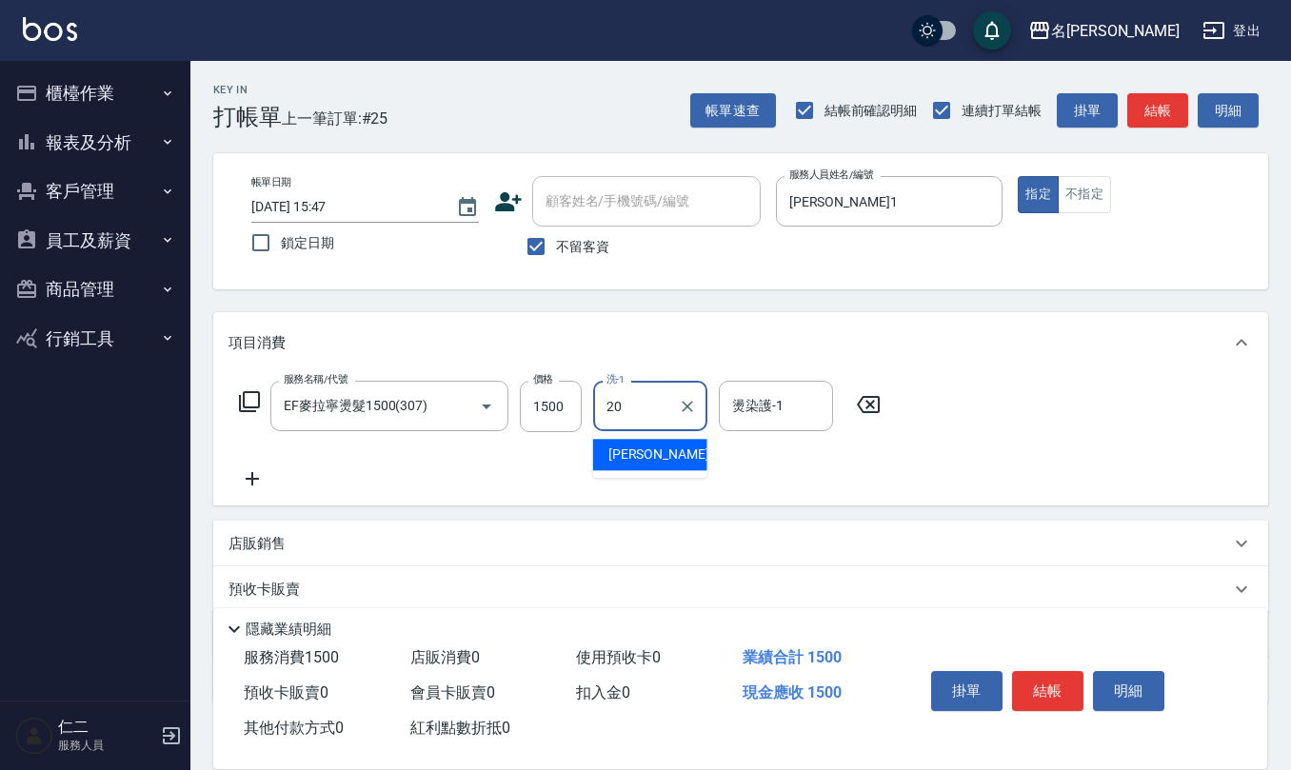
type input "[PERSON_NAME]-20"
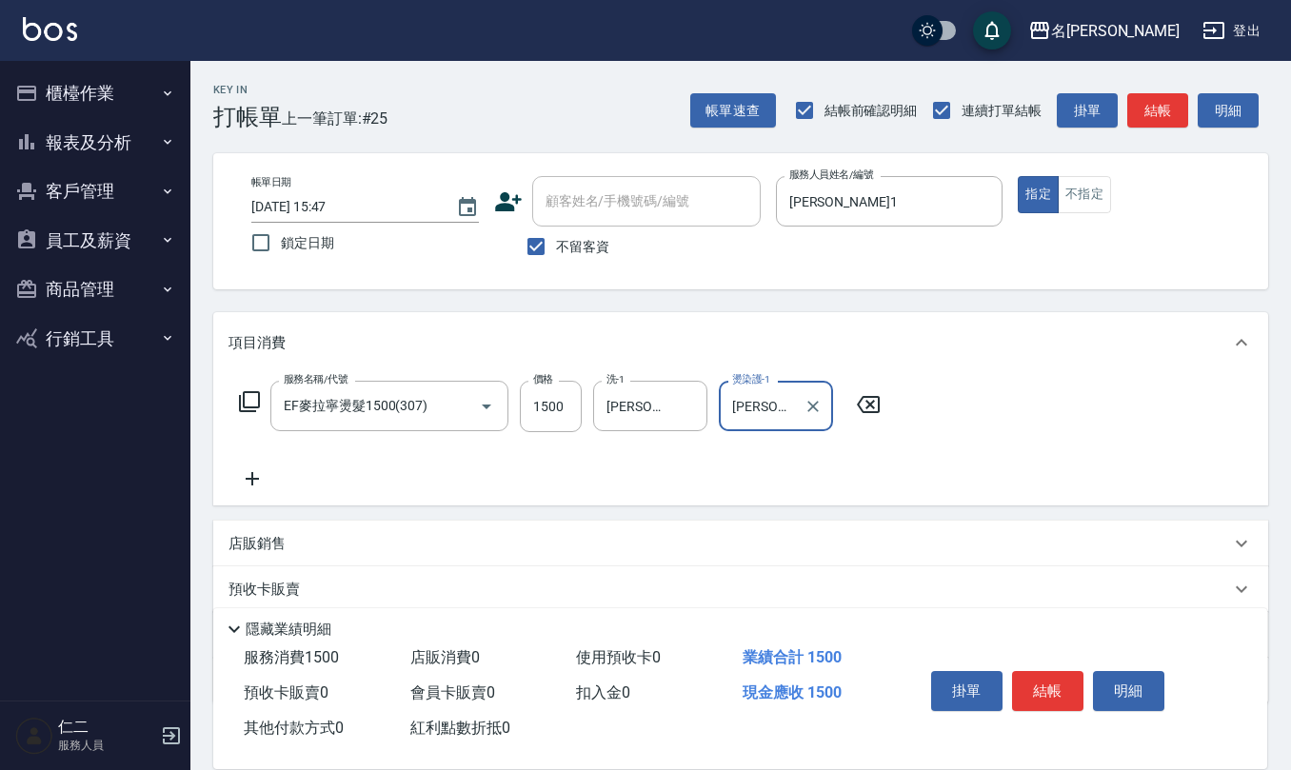
type input "[PERSON_NAME]-20"
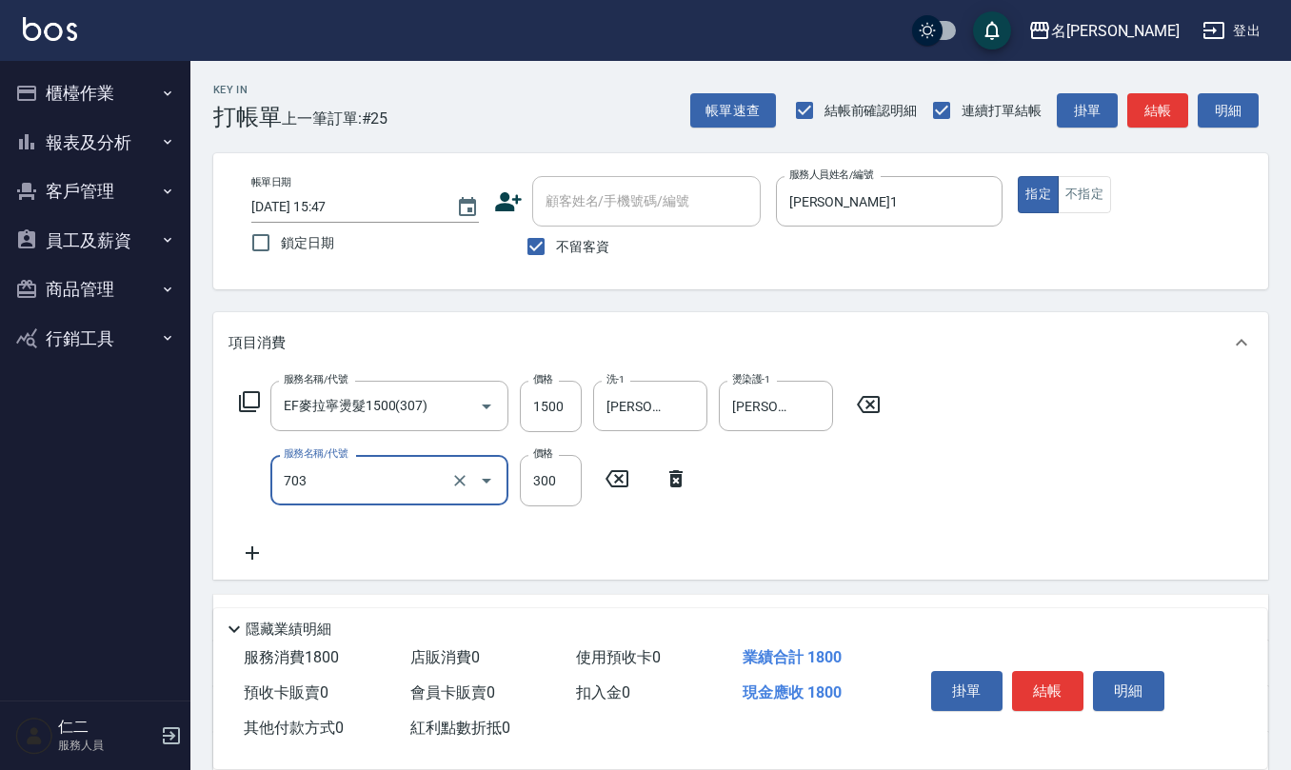
type input "(1236)設計師(703)"
type input "500"
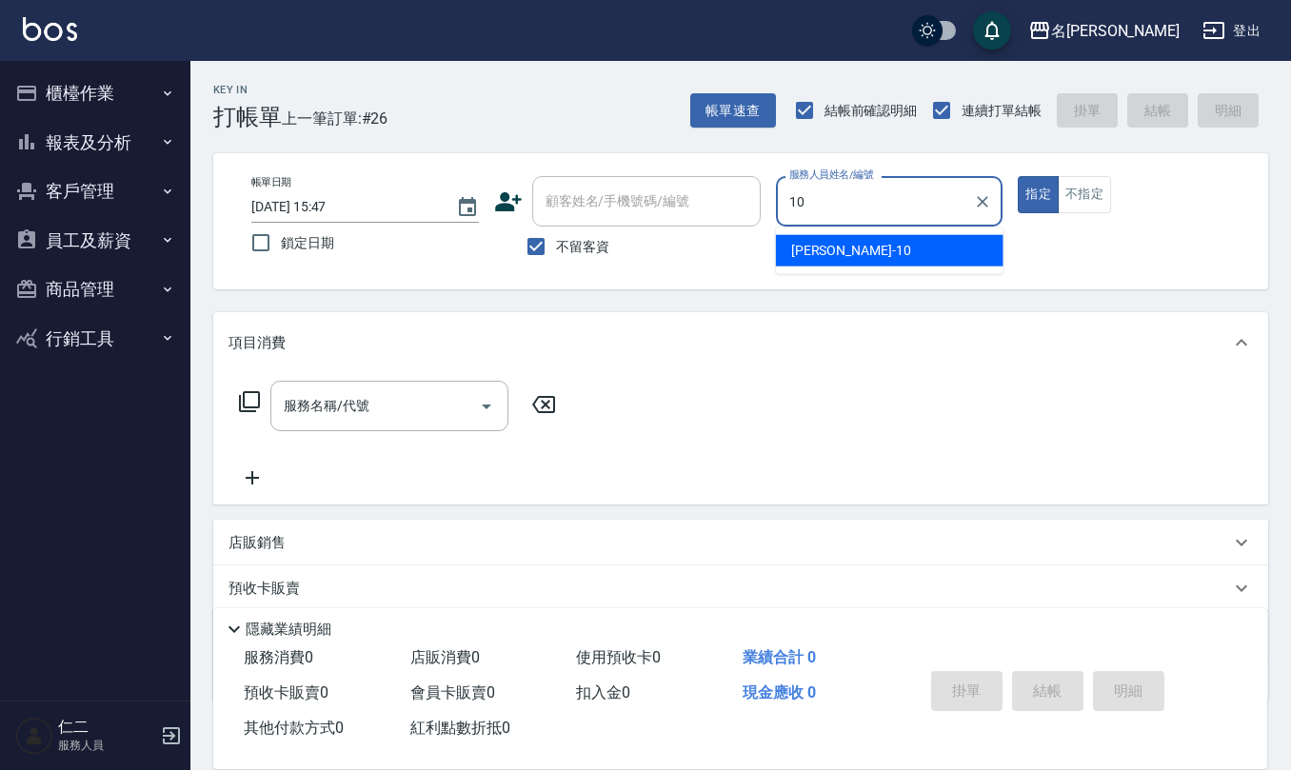
type input "[PERSON_NAME]-10"
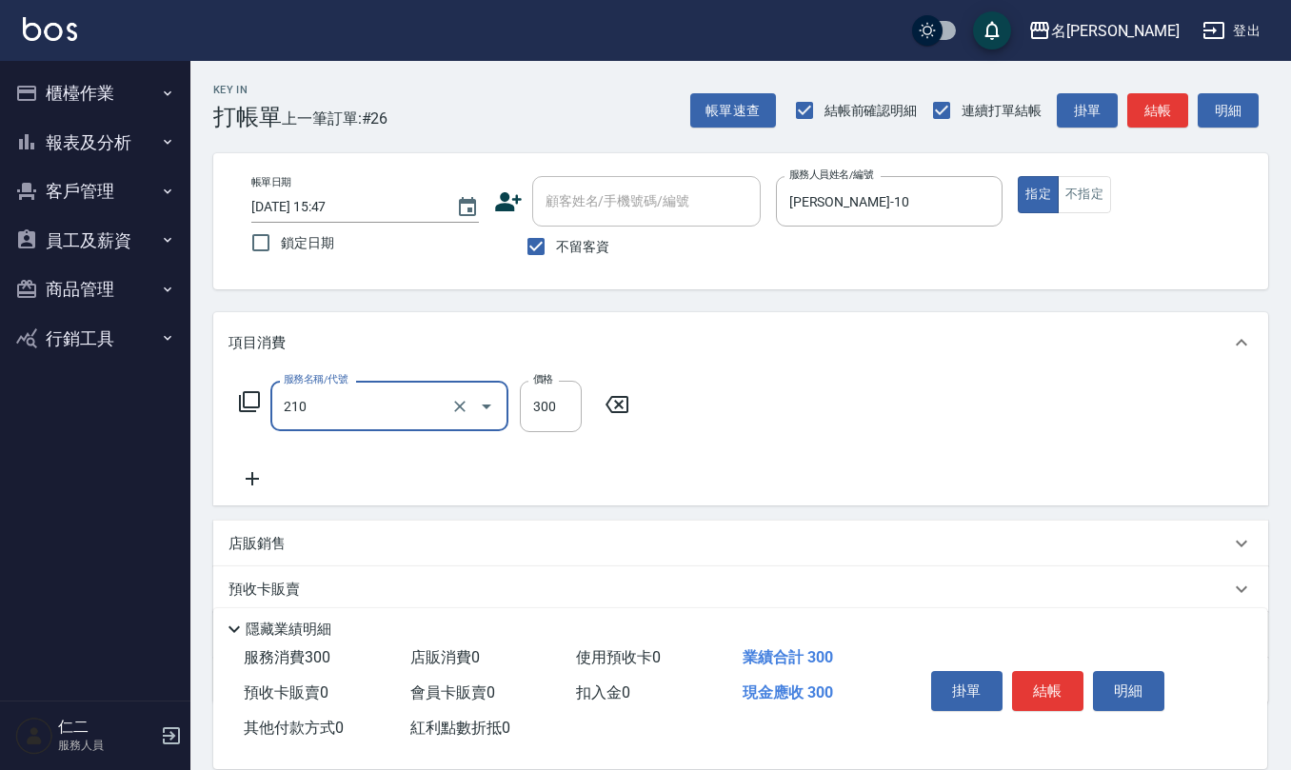
type input "[PERSON_NAME]洗髮精(210)"
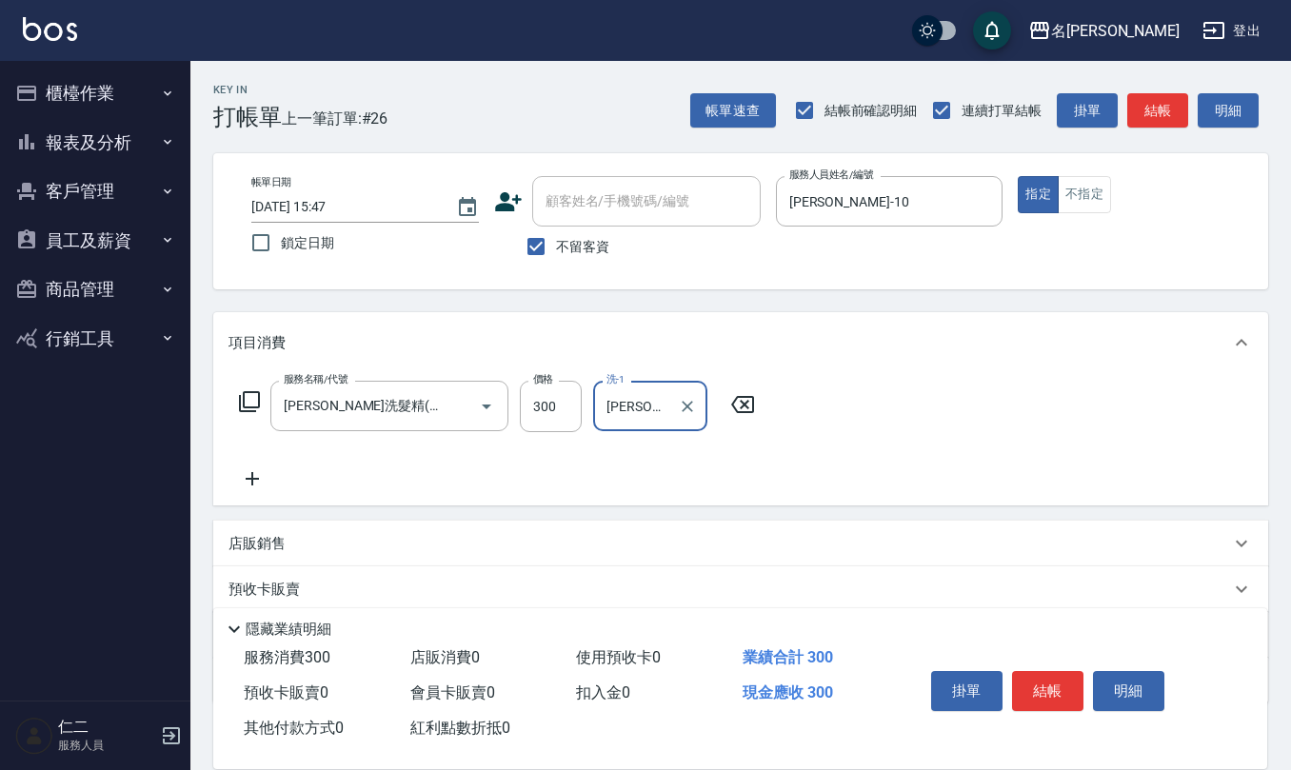
type input "[PERSON_NAME]-20"
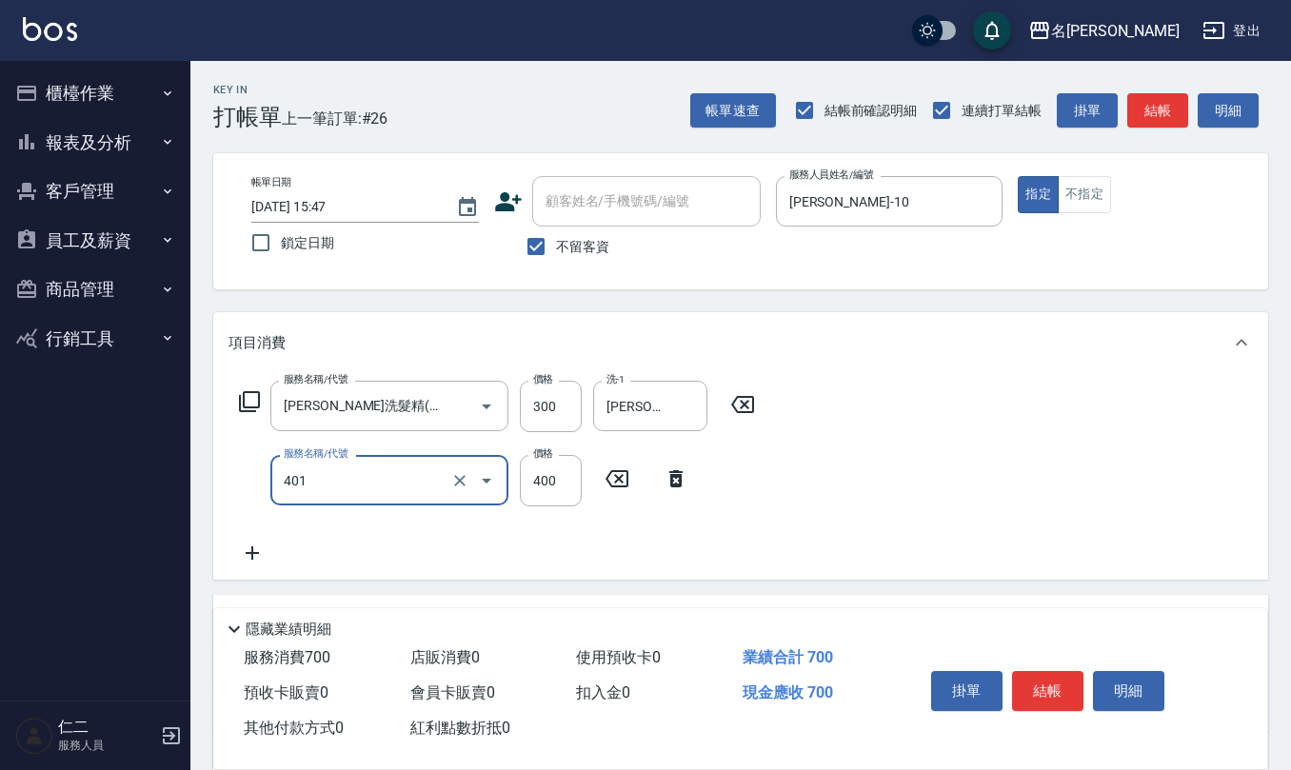
type input "剪髮(401)"
type input "200"
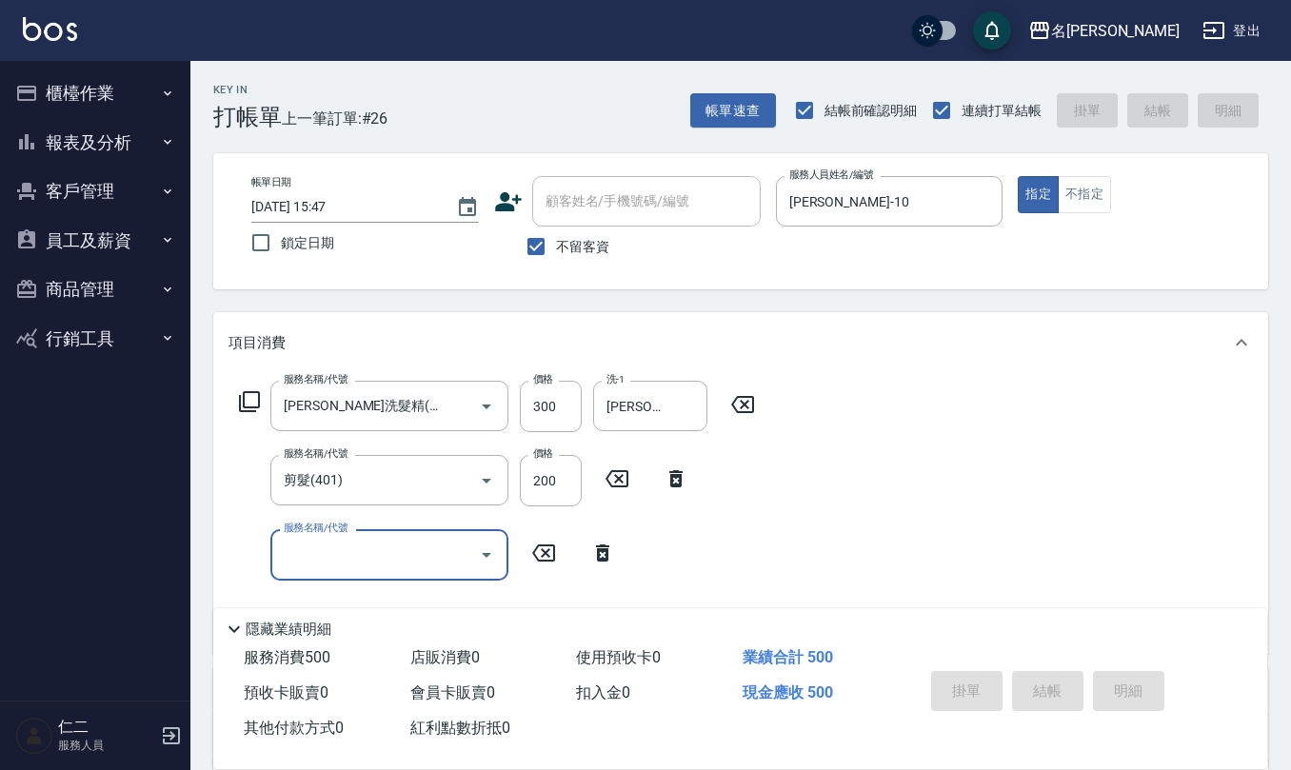
type input "[DATE] 15:48"
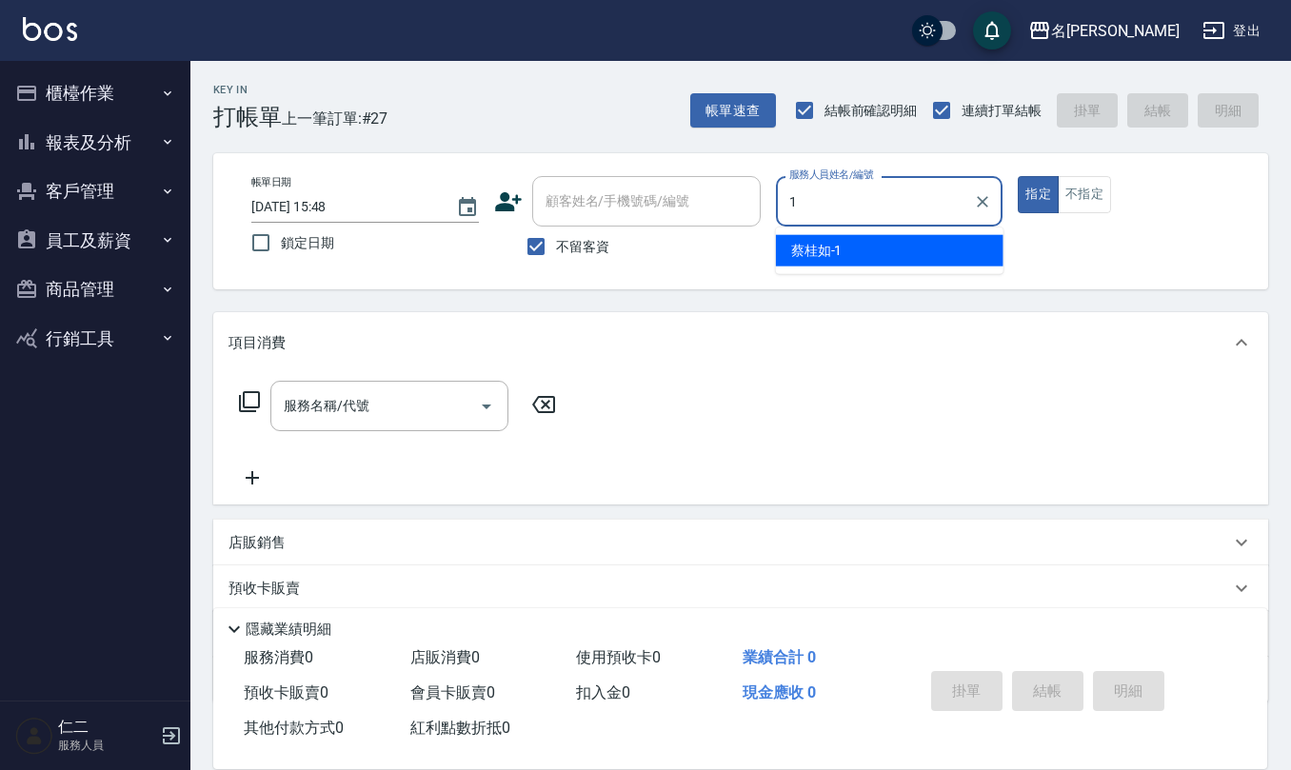
type input "[PERSON_NAME]1"
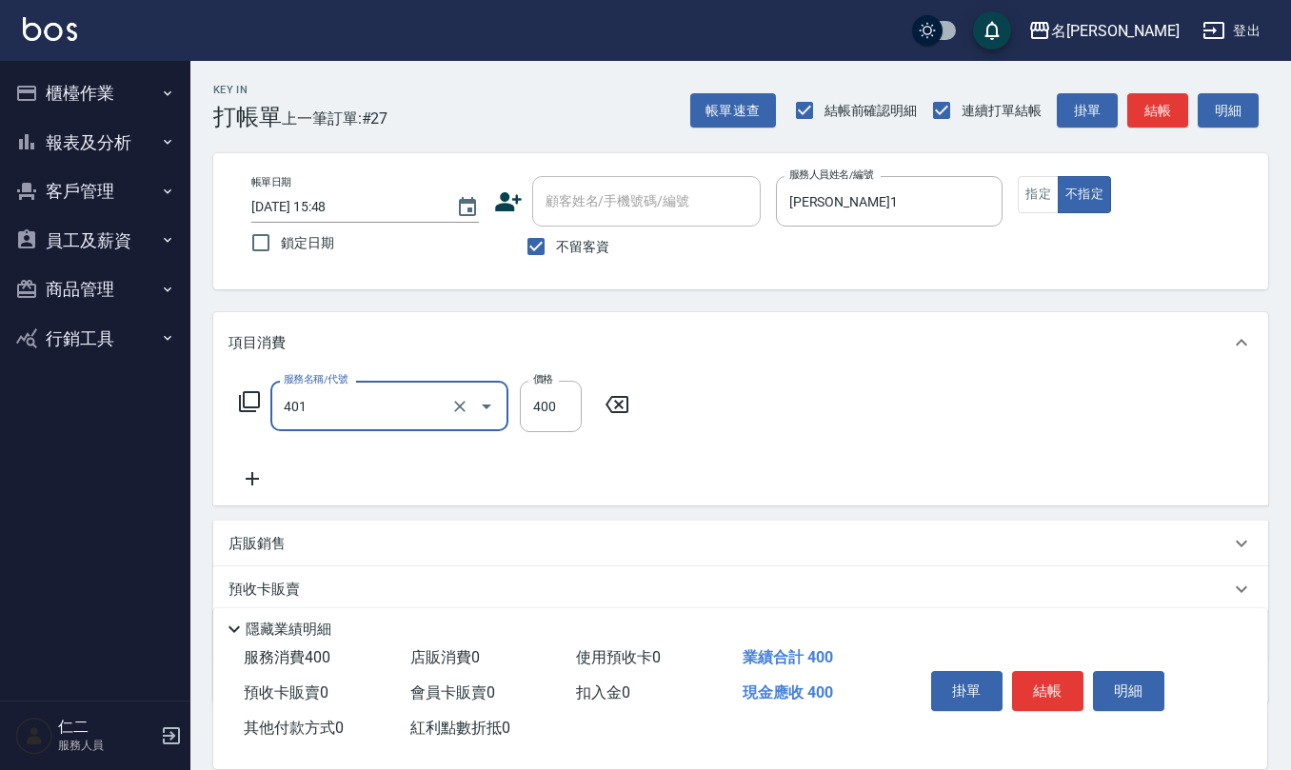
type input "剪髮(401)"
type input "200"
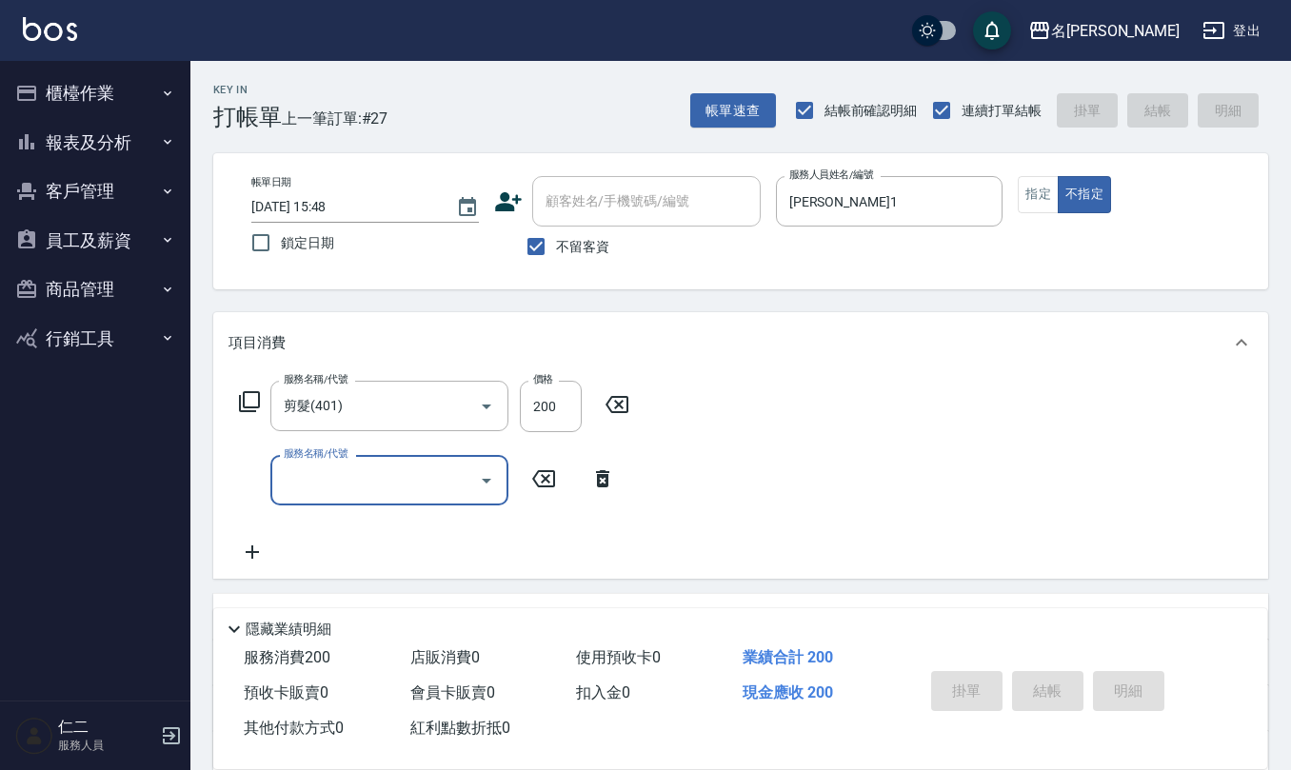
type input "[DATE] 16:14"
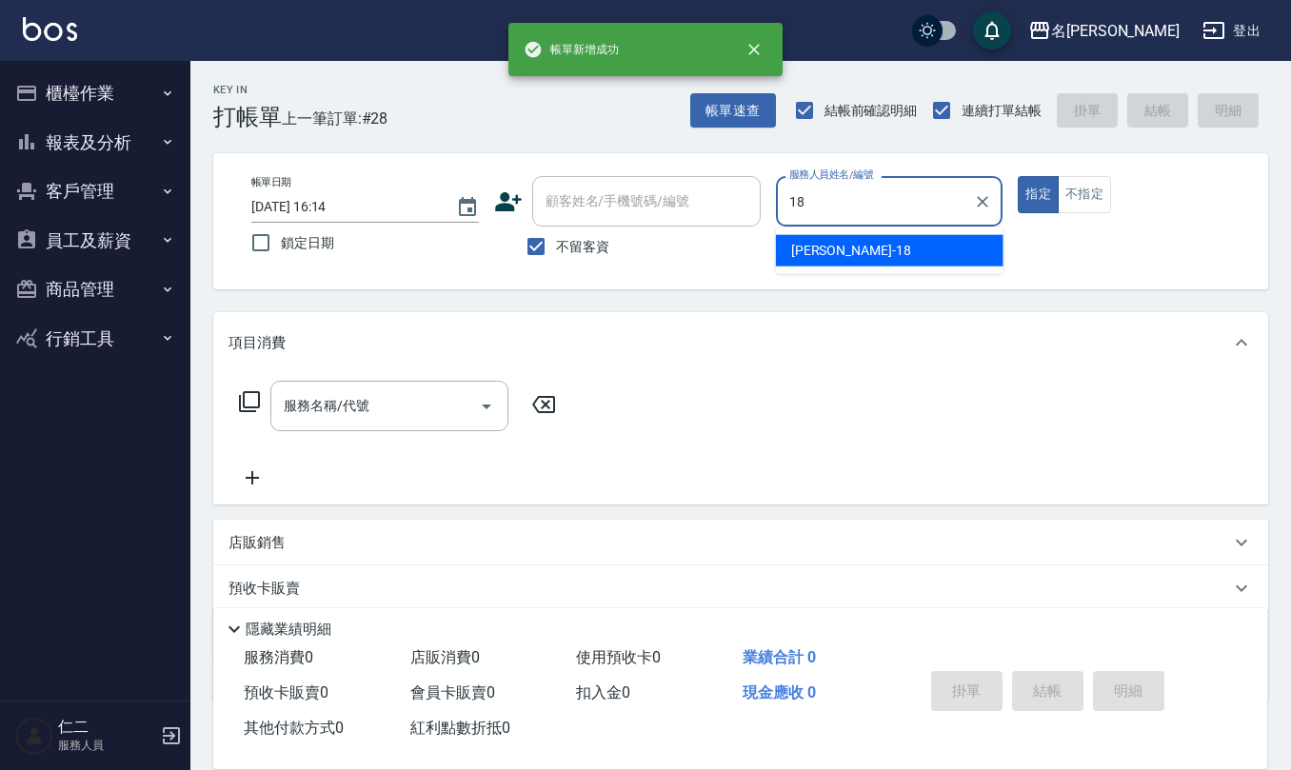
type input "[PERSON_NAME]-18"
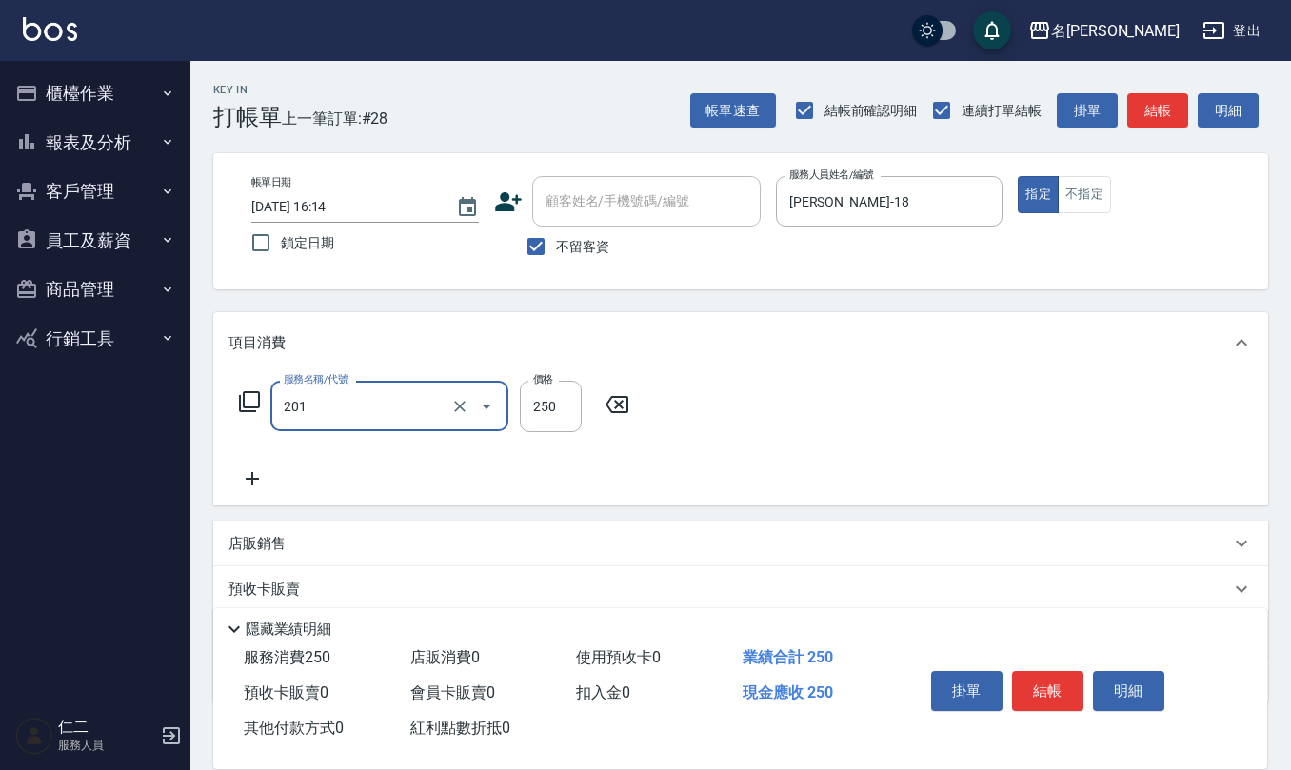
type input "洗髮(201)"
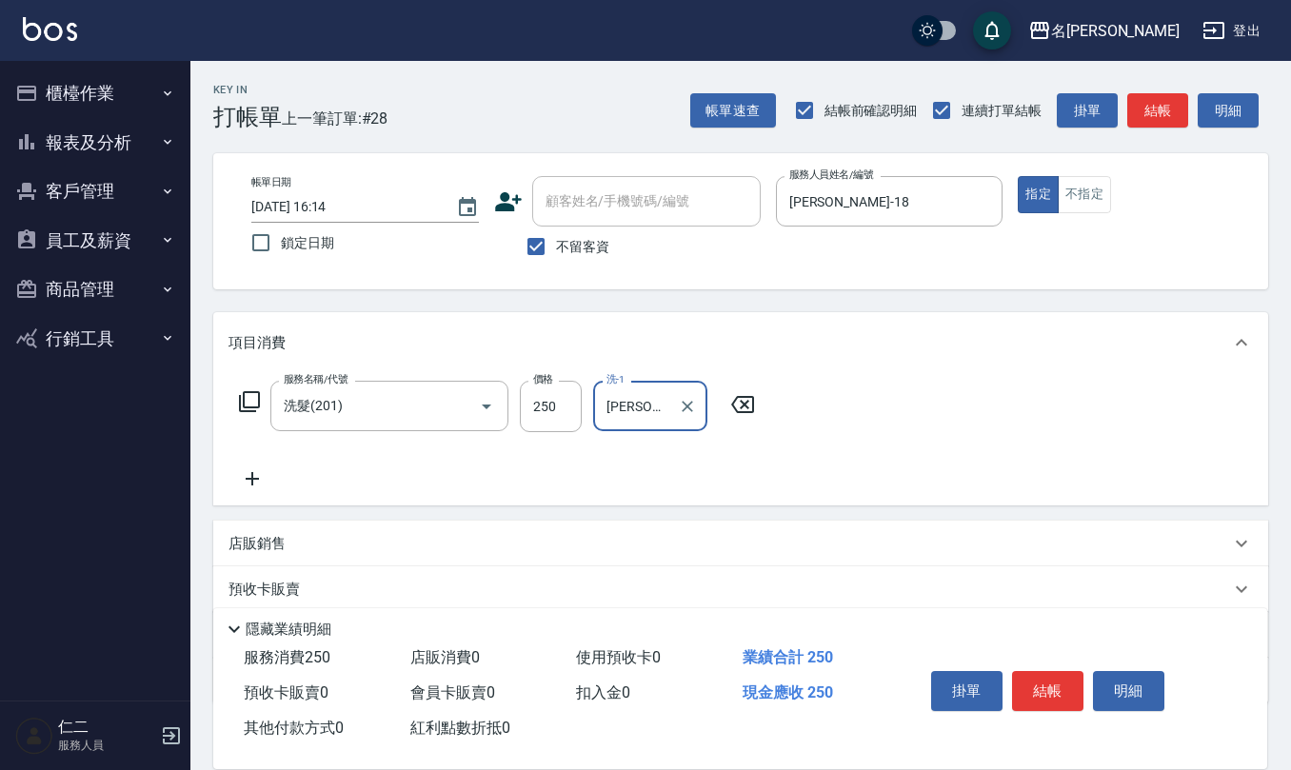
type input "[PERSON_NAME]-33"
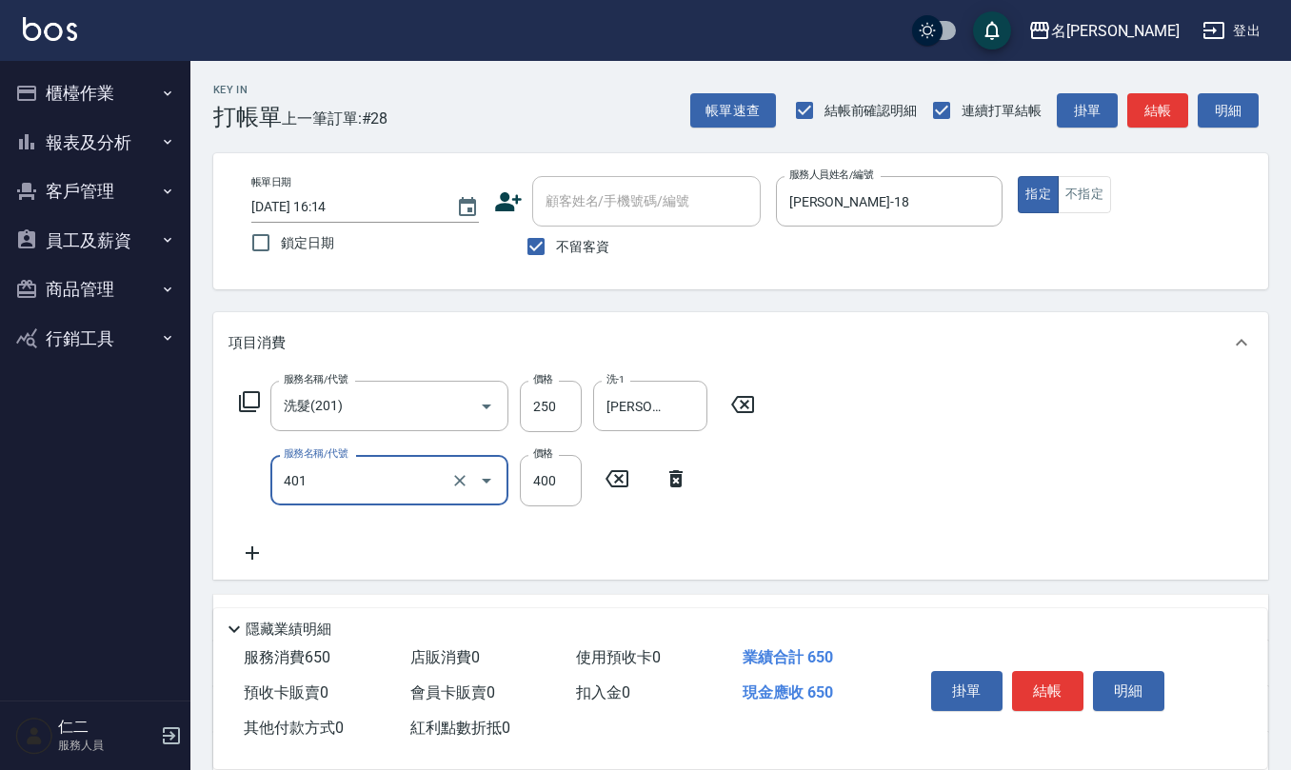
type input "剪髮(401)"
type input "350"
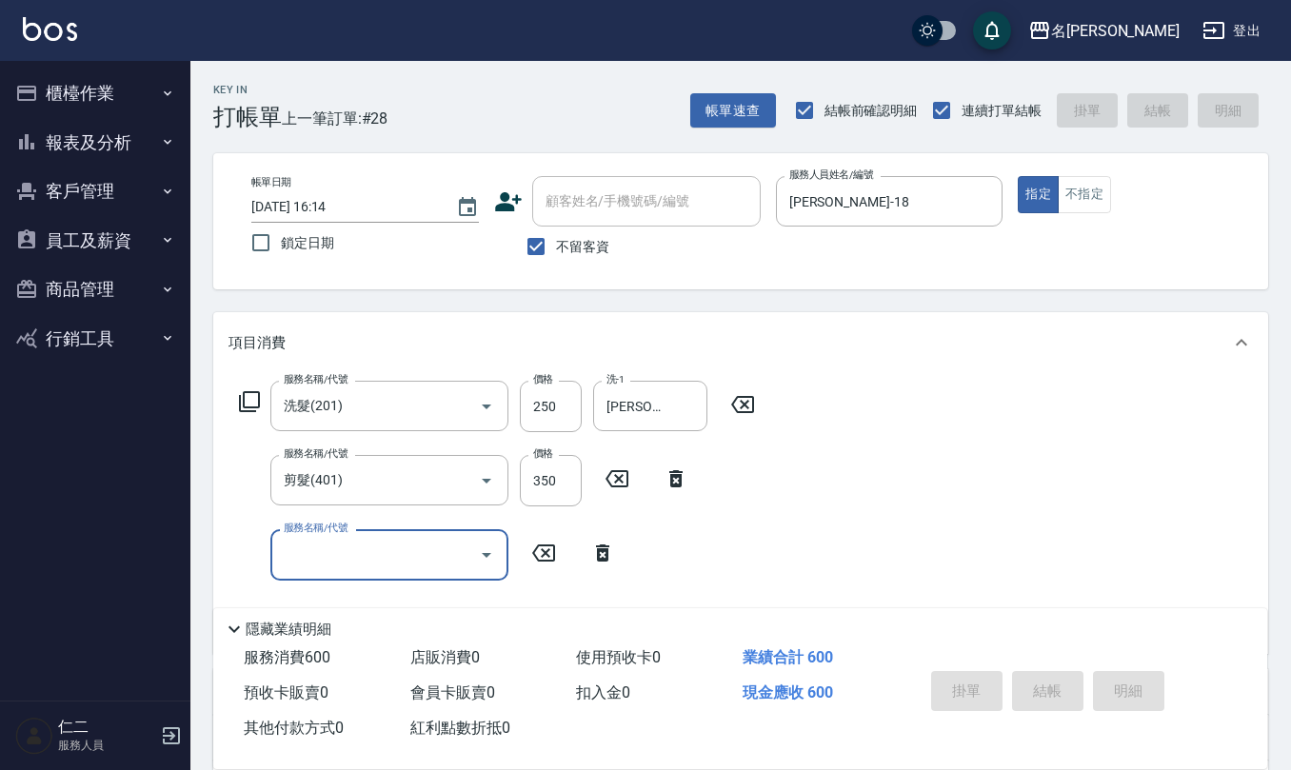
type input "[DATE] 16:15"
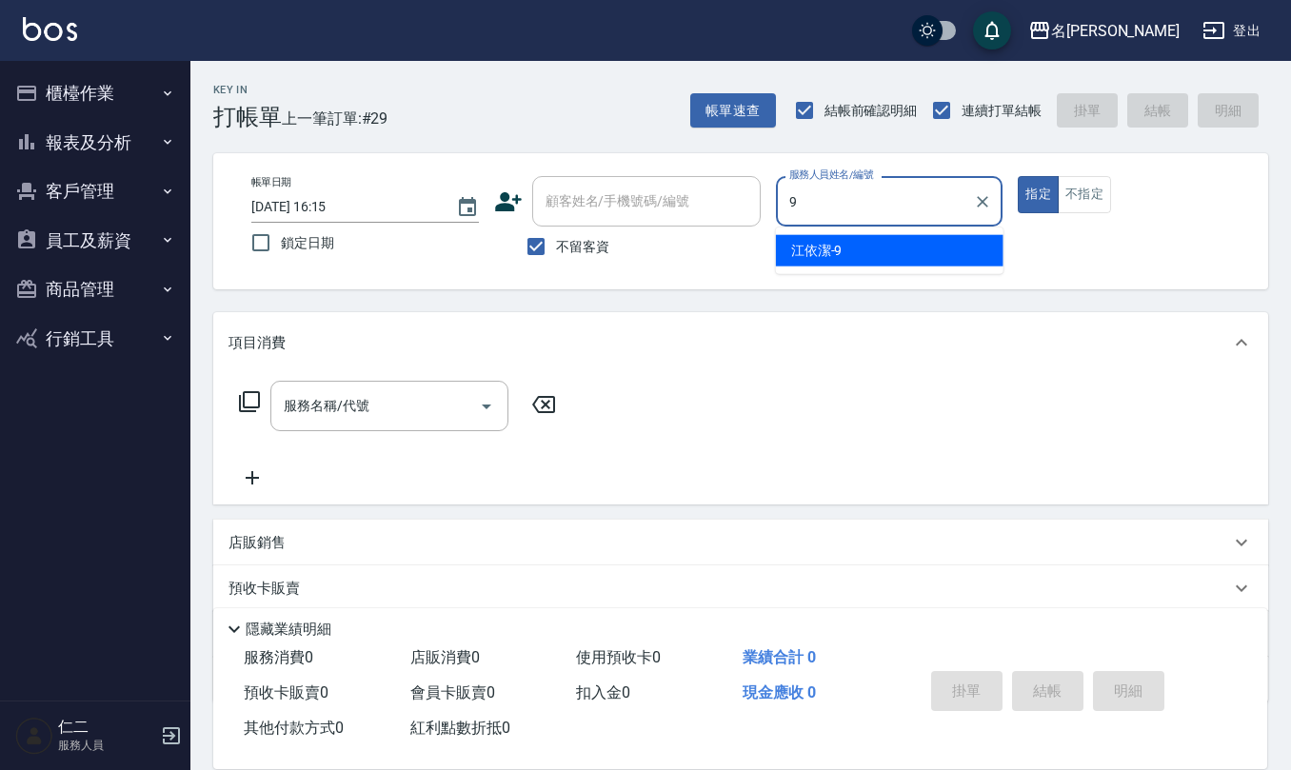
type input "[PERSON_NAME]-9"
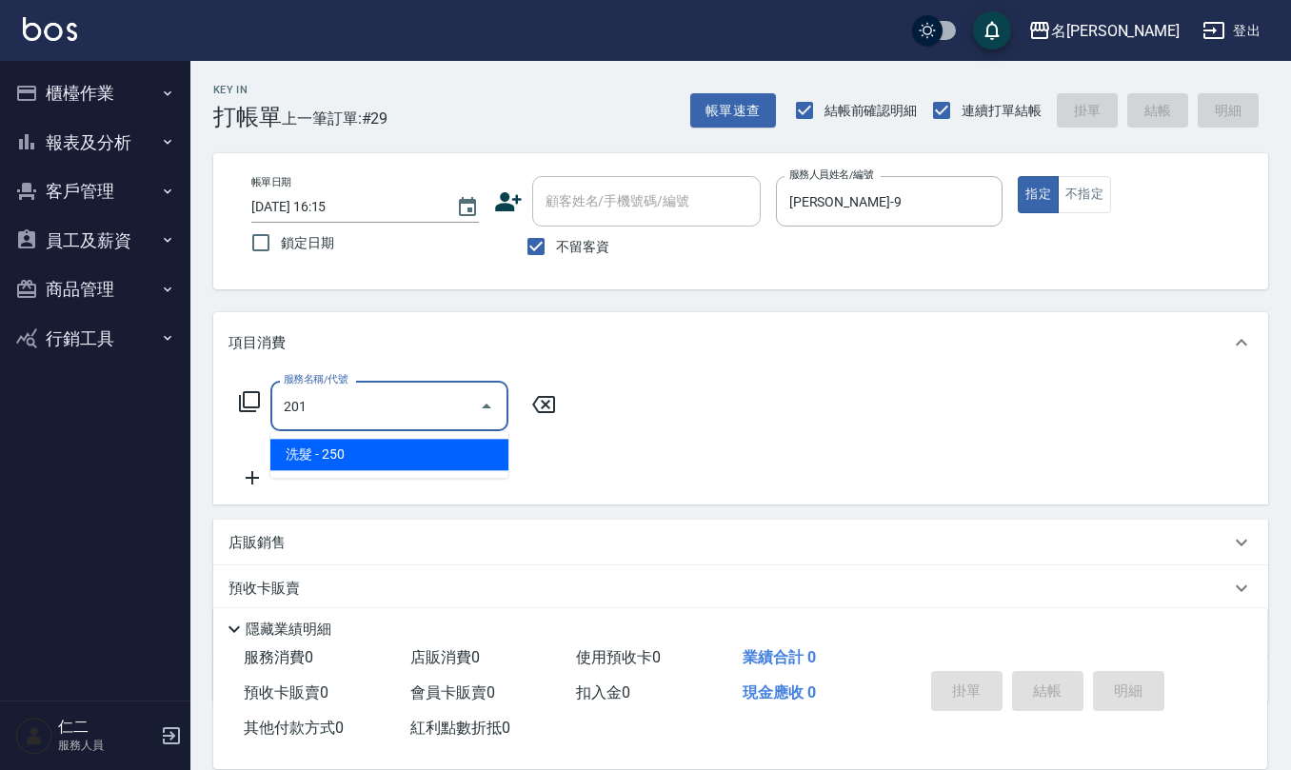
type input "洗髮(201)"
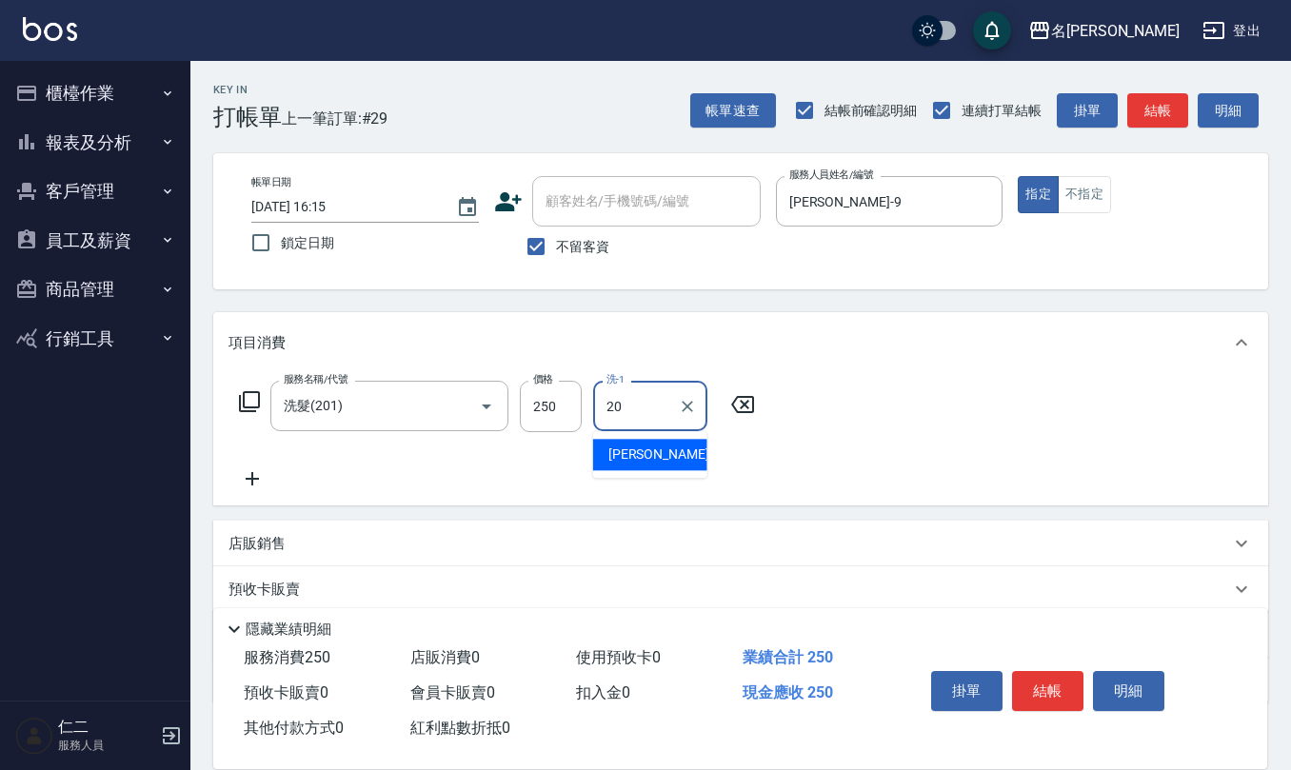
type input "[PERSON_NAME]-20"
